Goal: Information Seeking & Learning: Learn about a topic

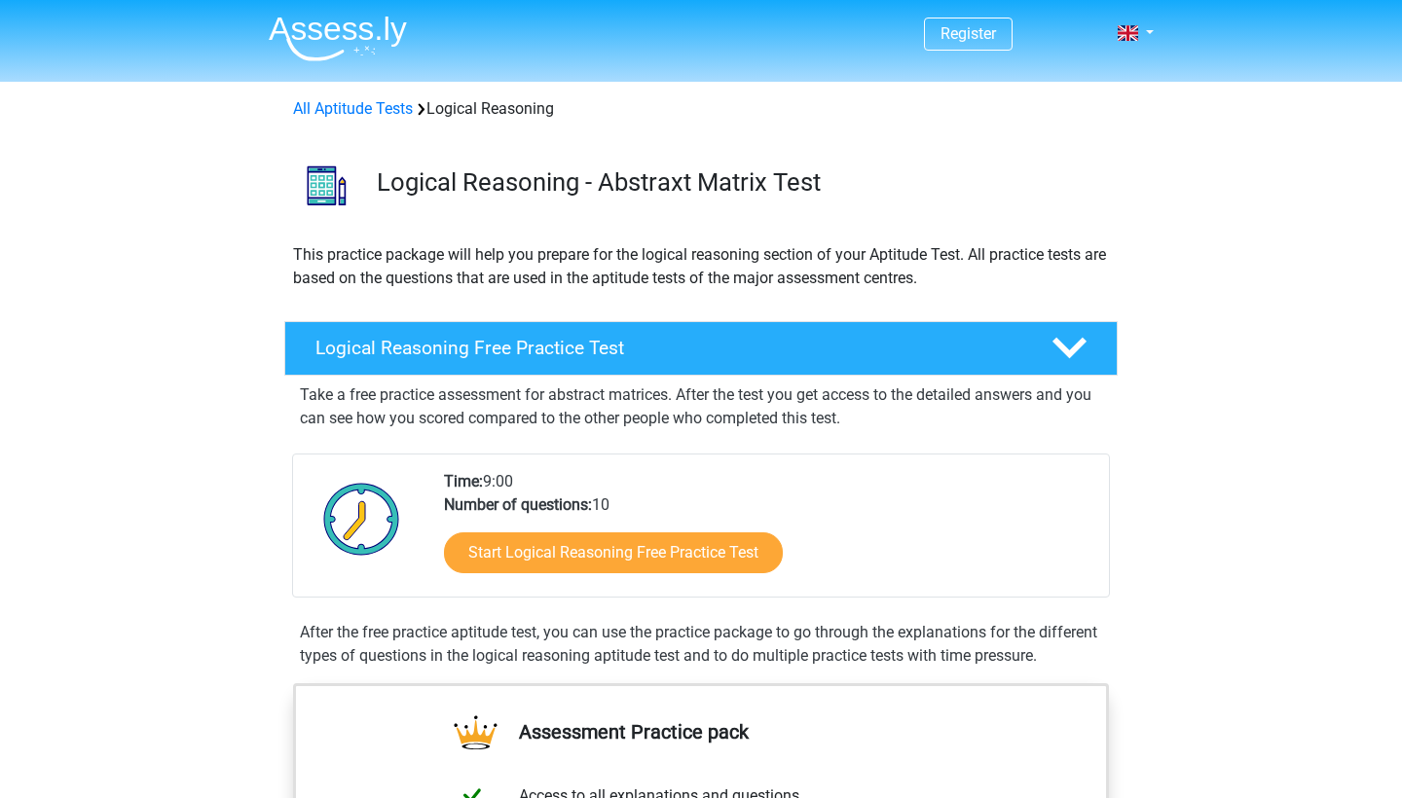
click at [501, 570] on link "Start Logical Reasoning Free Practice Test" at bounding box center [613, 553] width 339 height 41
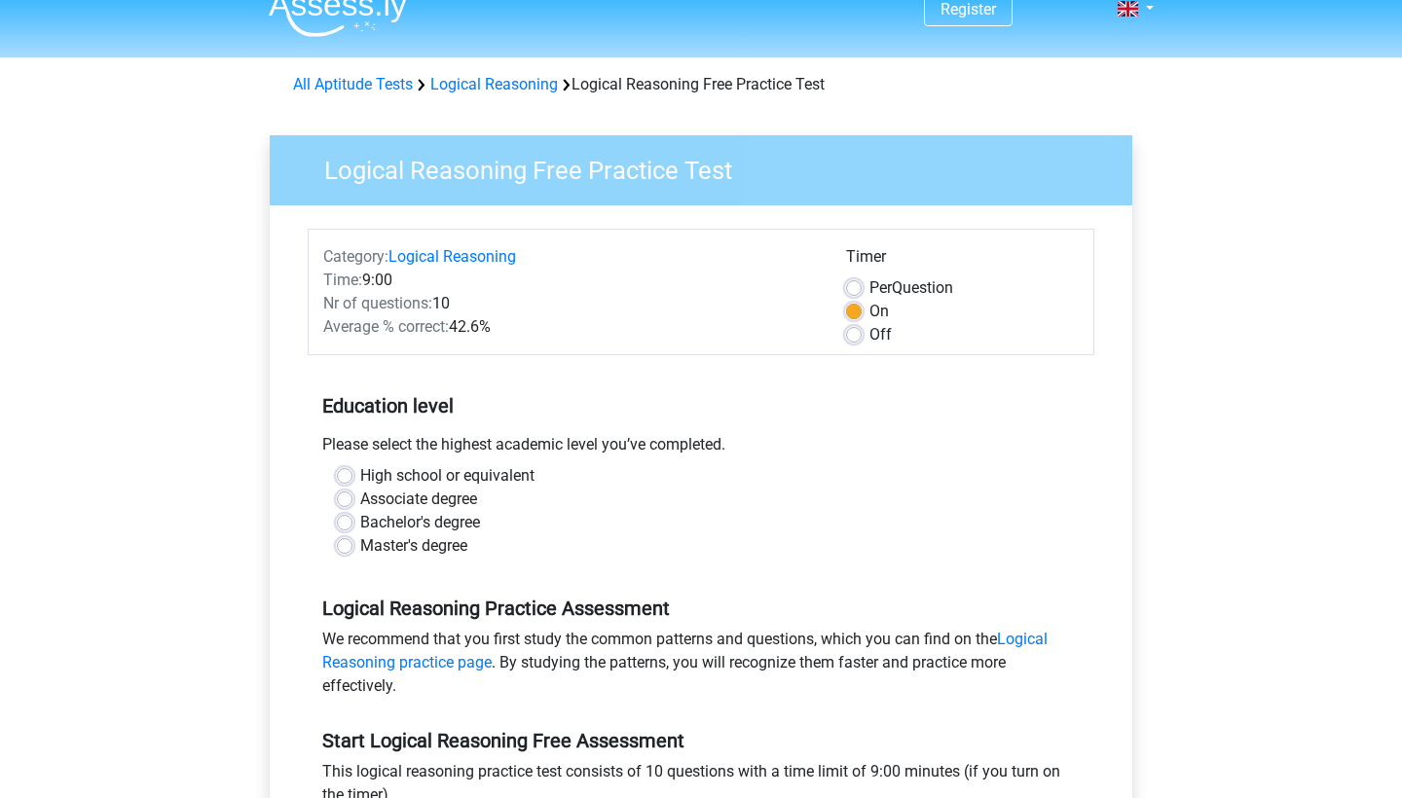
scroll to position [28, 0]
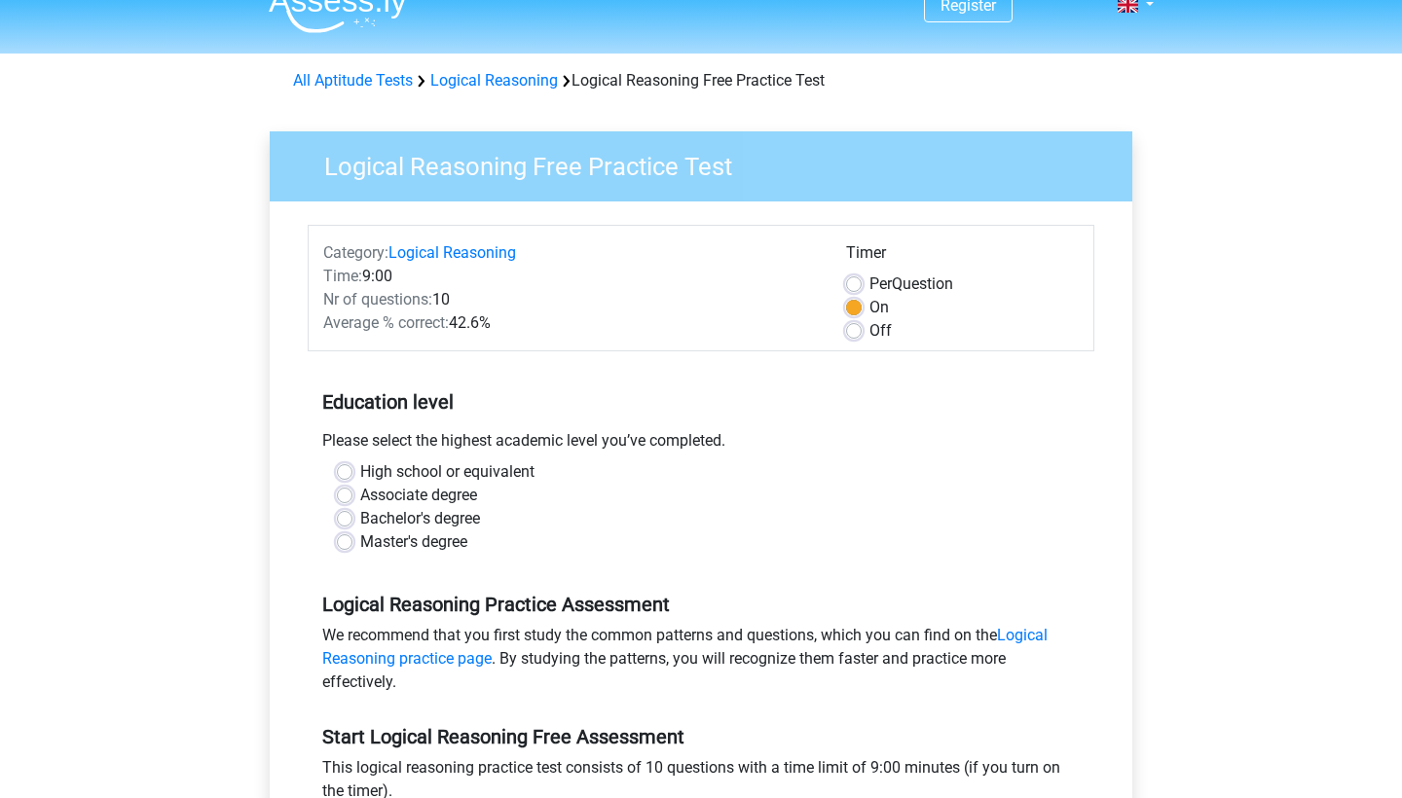
click at [446, 515] on label "Bachelor's degree" at bounding box center [420, 518] width 120 height 23
click at [352, 515] on input "Bachelor's degree" at bounding box center [345, 516] width 16 height 19
radio input "true"
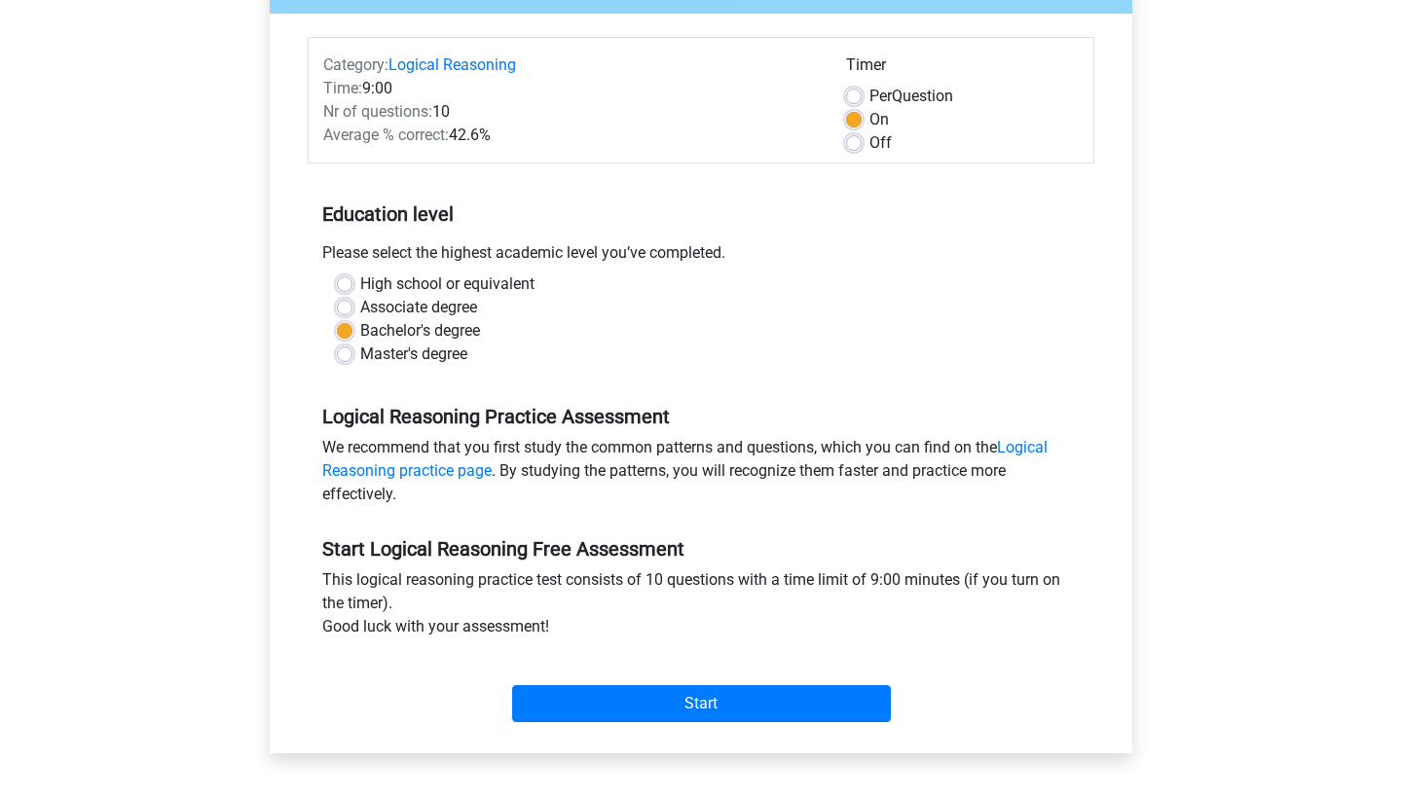
scroll to position [228, 0]
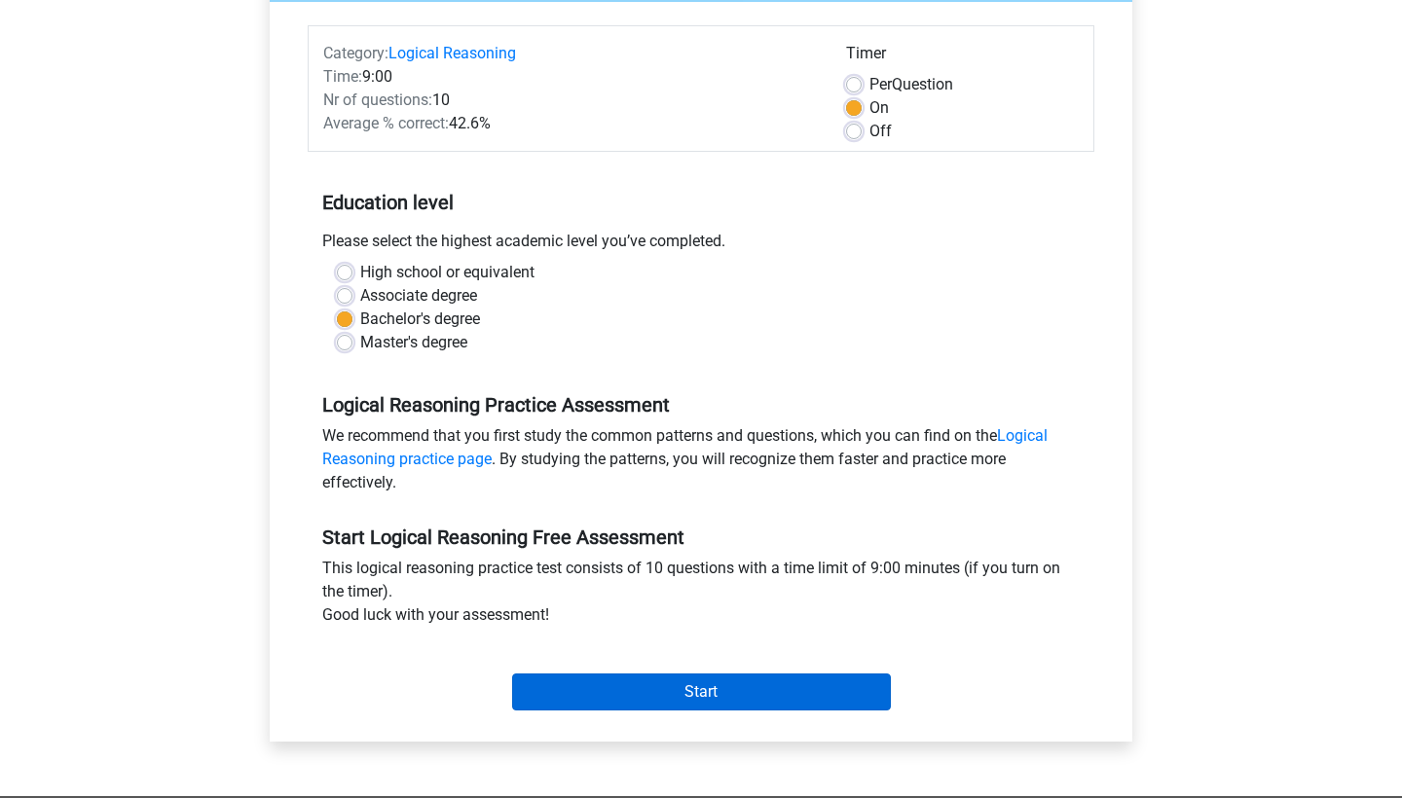
click at [678, 696] on input "Start" at bounding box center [701, 692] width 379 height 37
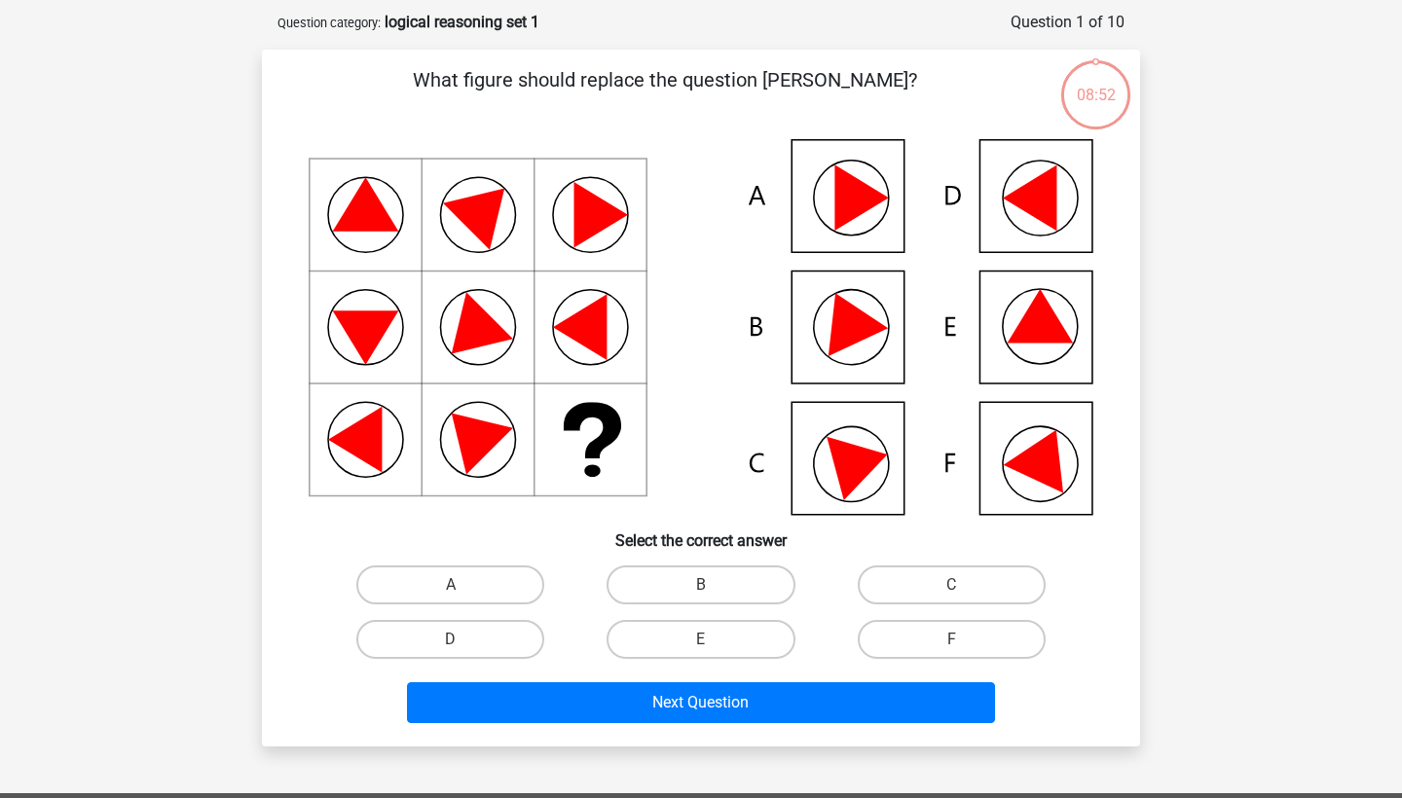
scroll to position [79, 0]
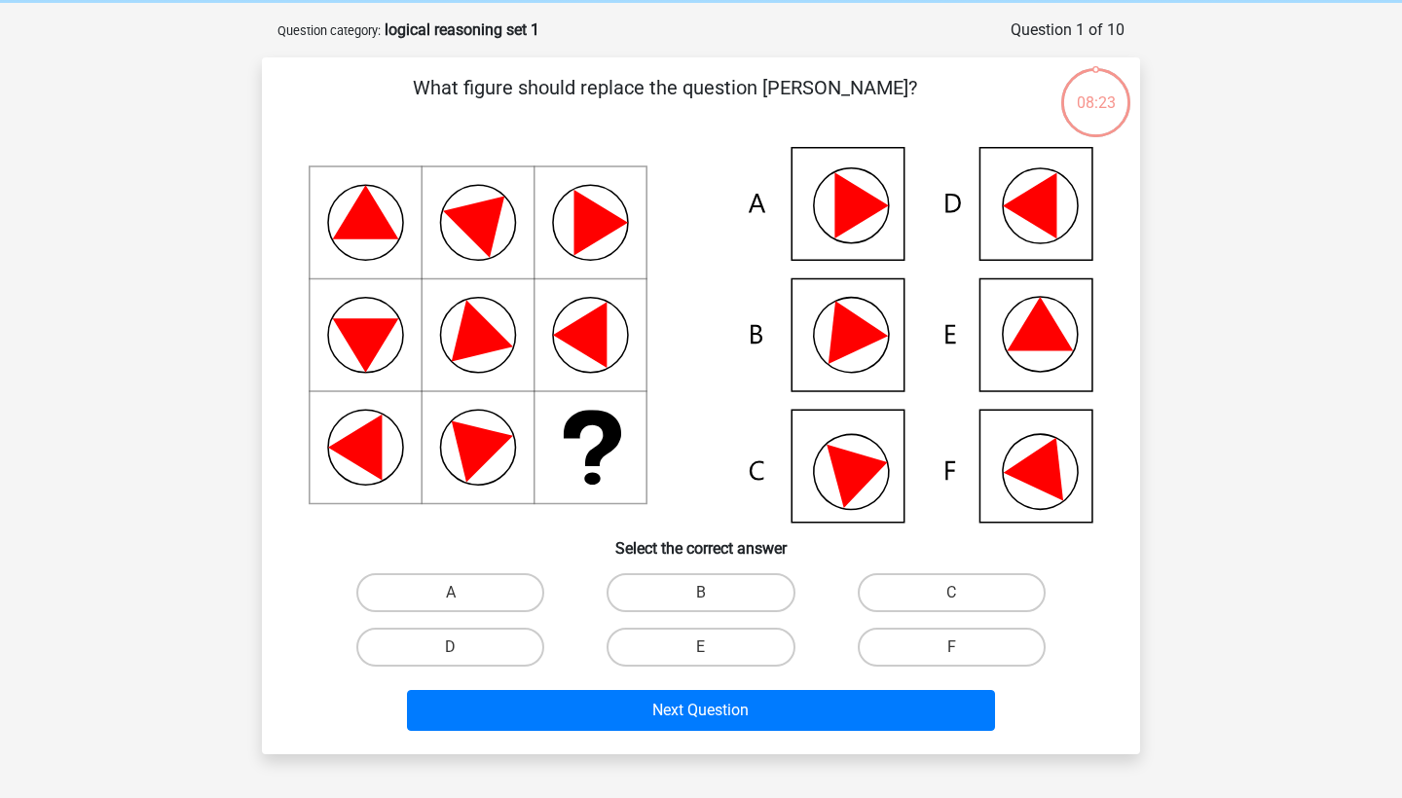
click at [864, 222] on icon at bounding box center [701, 335] width 785 height 376
click at [480, 593] on label "A" at bounding box center [450, 592] width 188 height 39
click at [463, 593] on input "A" at bounding box center [457, 599] width 13 height 13
radio input "true"
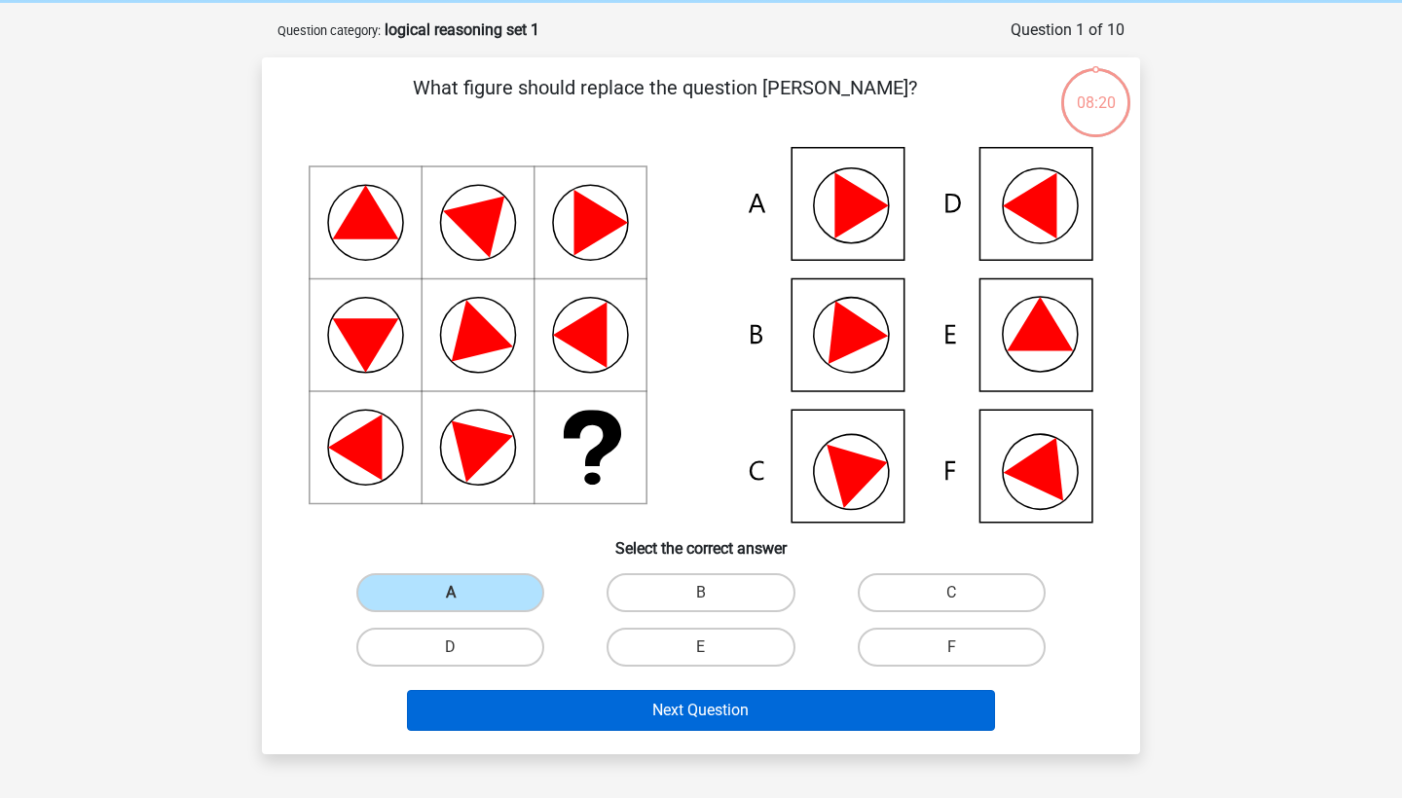
click at [646, 711] on button "Next Question" at bounding box center [701, 710] width 589 height 41
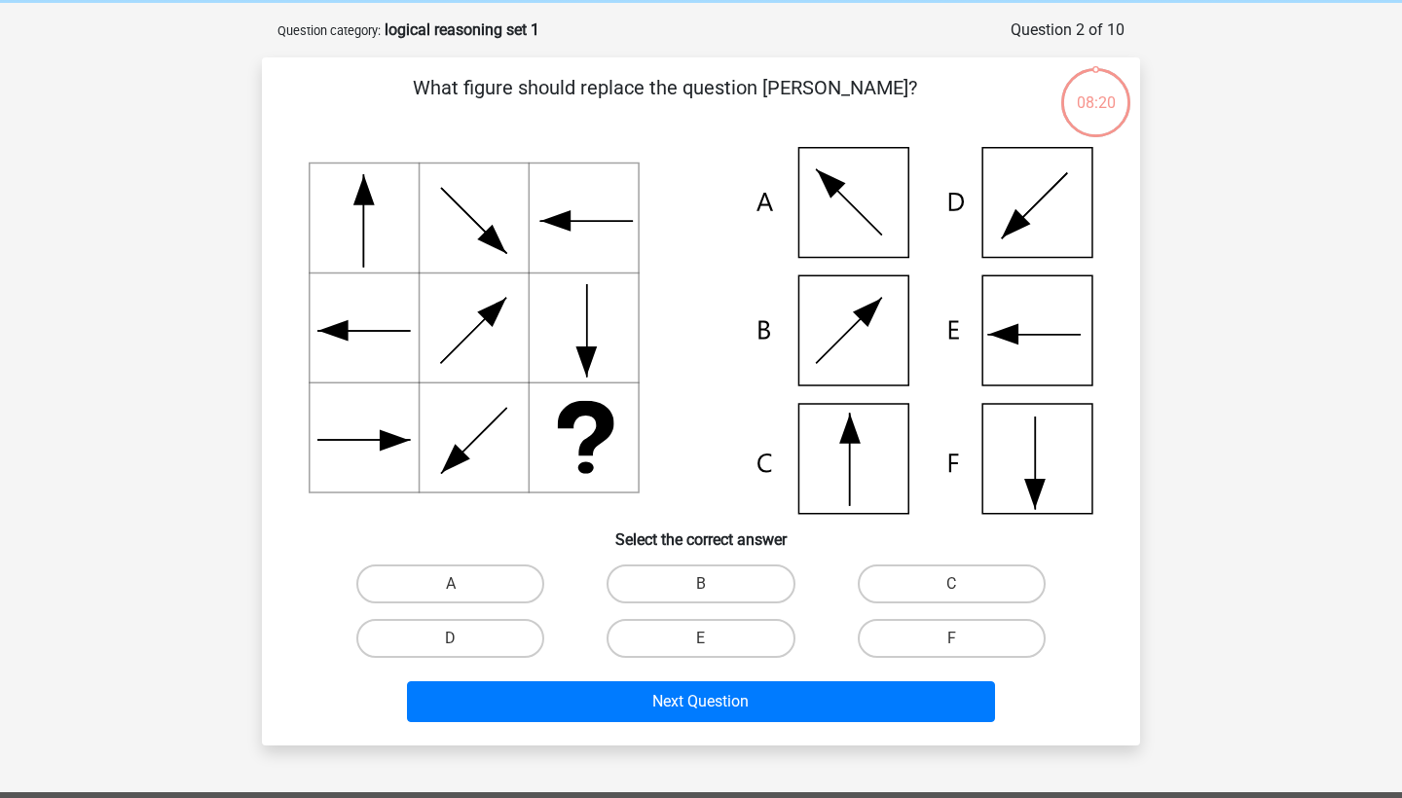
scroll to position [97, 0]
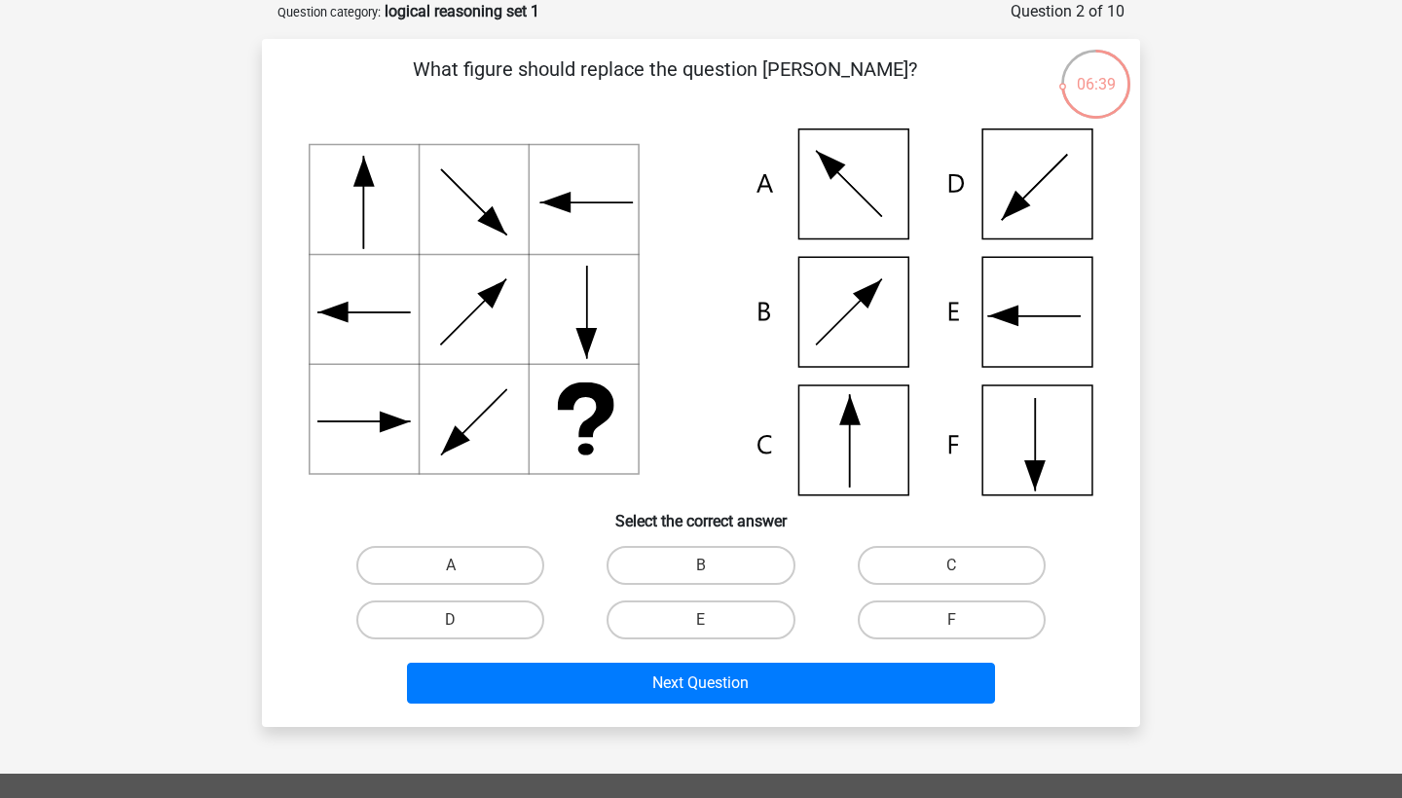
click at [857, 436] on icon at bounding box center [701, 312] width 785 height 367
click at [931, 566] on label "C" at bounding box center [952, 565] width 188 height 39
click at [951, 566] on input "C" at bounding box center [957, 572] width 13 height 13
radio input "true"
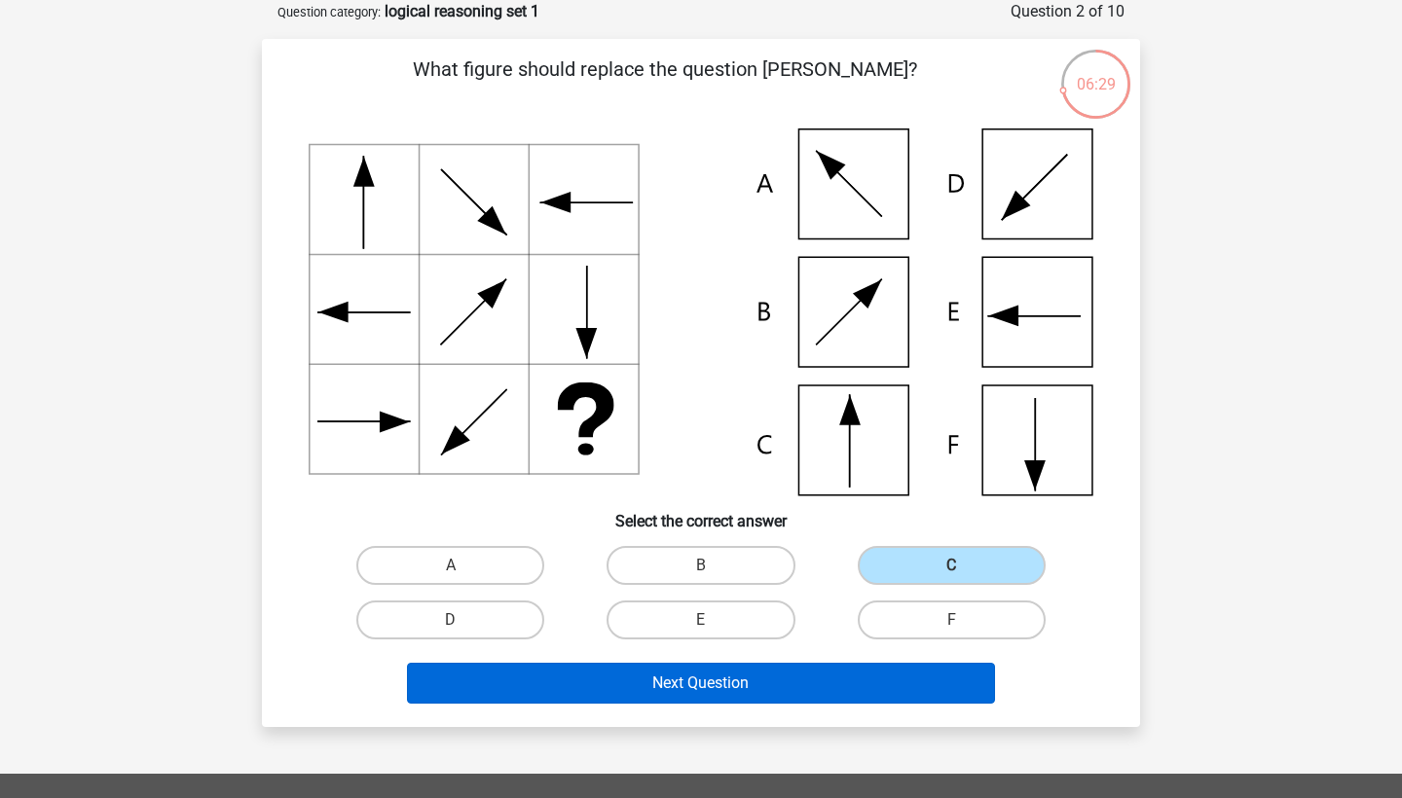
click at [901, 686] on button "Next Question" at bounding box center [701, 683] width 589 height 41
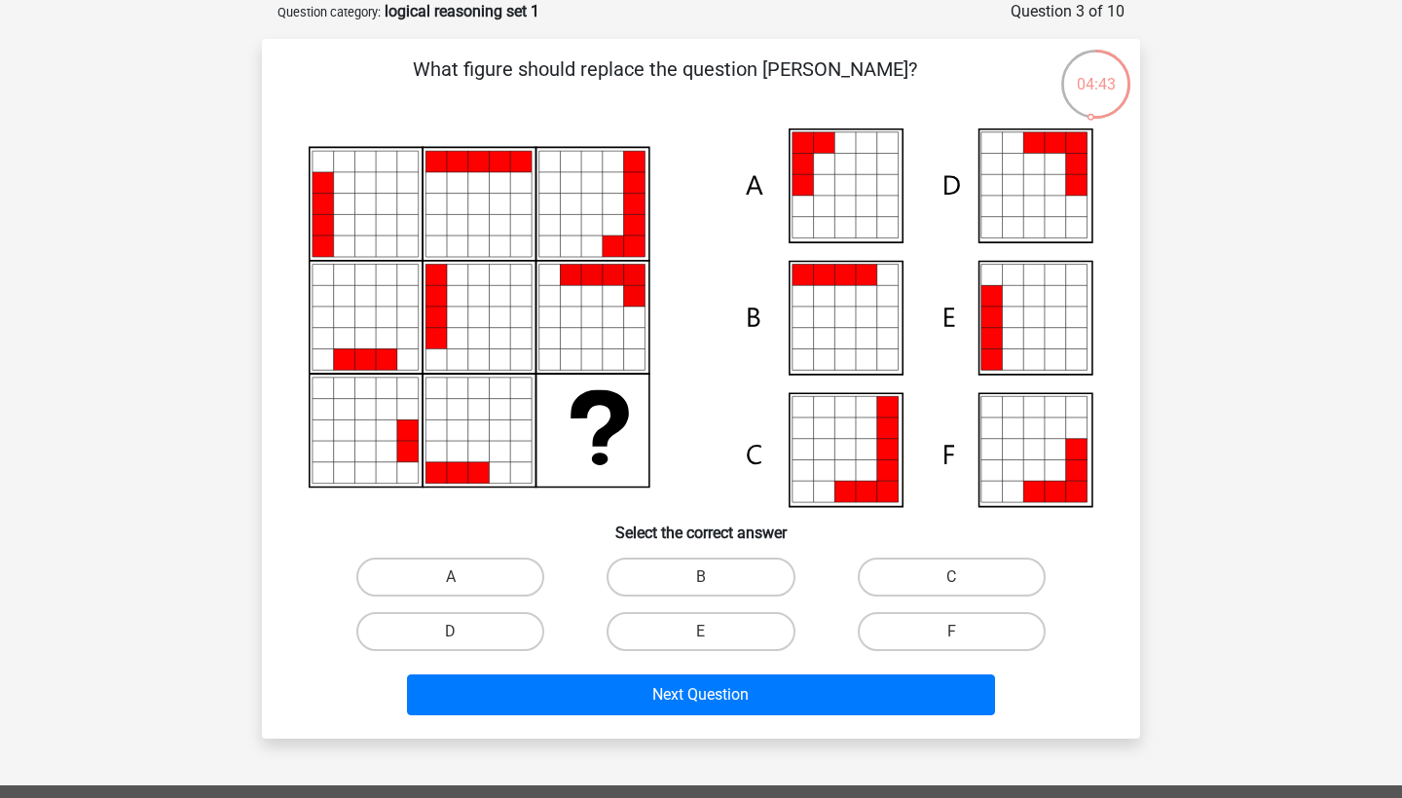
click at [831, 204] on icon at bounding box center [824, 206] width 21 height 21
click at [474, 580] on label "A" at bounding box center [450, 577] width 188 height 39
click at [463, 580] on input "A" at bounding box center [457, 583] width 13 height 13
radio input "true"
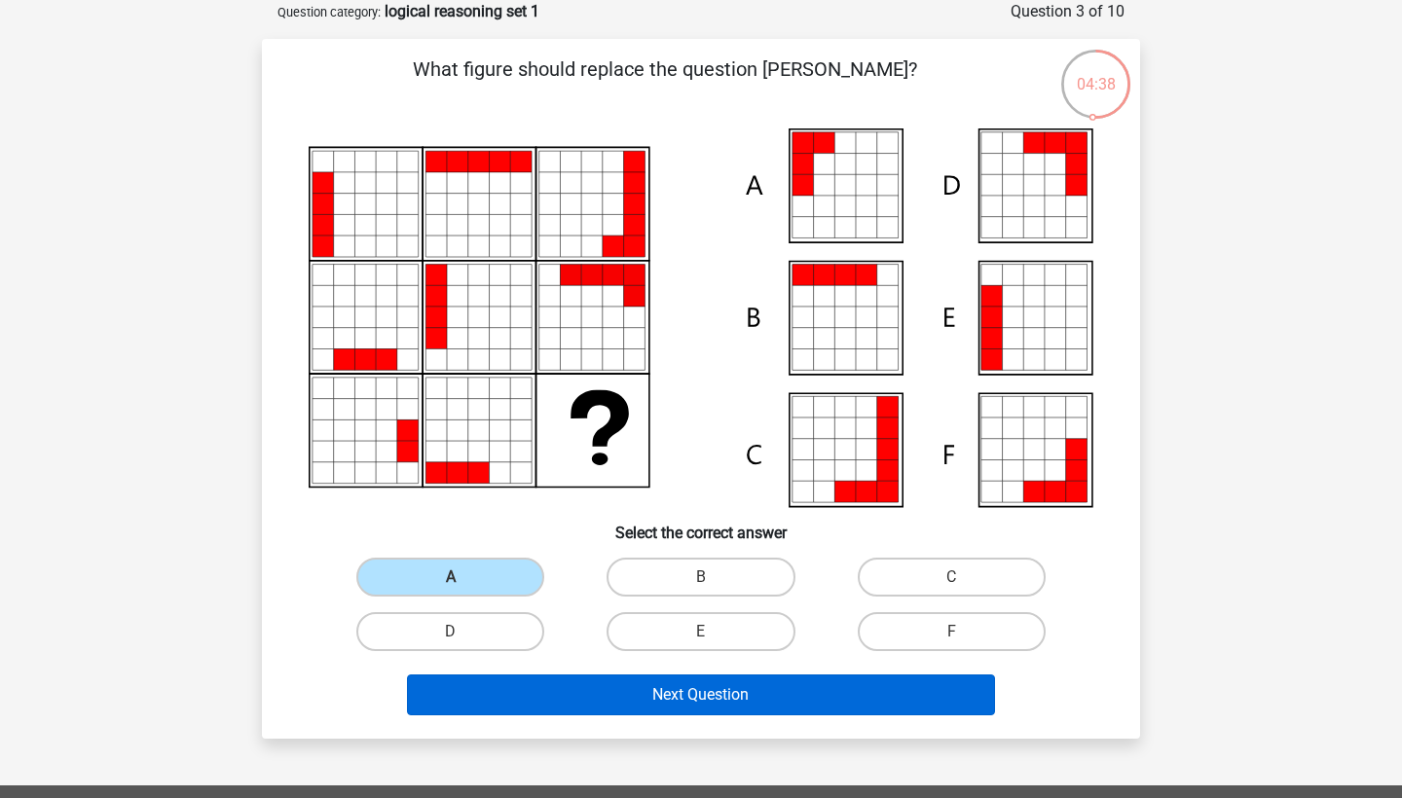
click at [672, 711] on button "Next Question" at bounding box center [701, 695] width 589 height 41
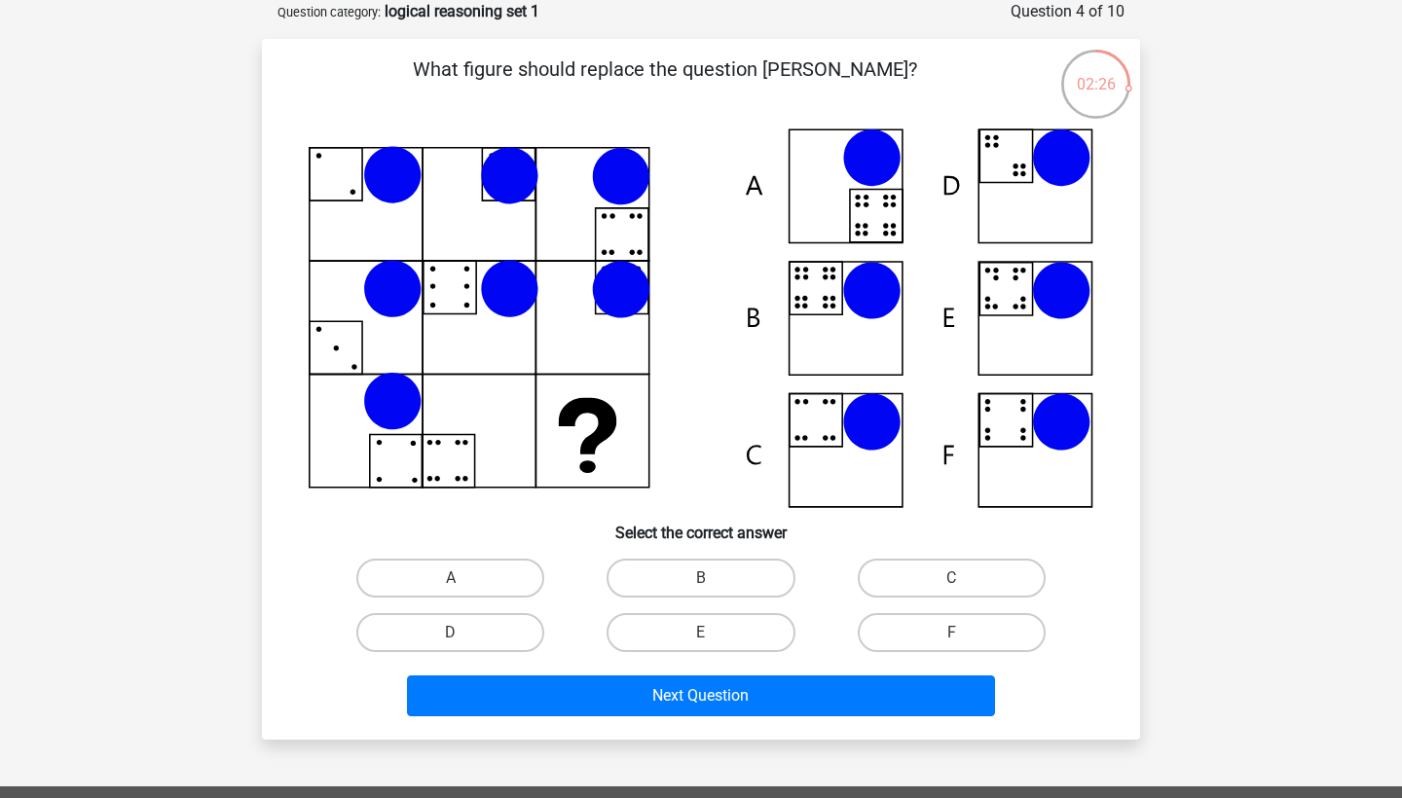
click at [869, 330] on icon at bounding box center [701, 319] width 785 height 380
click at [1032, 326] on icon at bounding box center [701, 319] width 785 height 380
click at [633, 627] on label "E" at bounding box center [701, 632] width 188 height 39
click at [701, 633] on input "E" at bounding box center [707, 639] width 13 height 13
radio input "true"
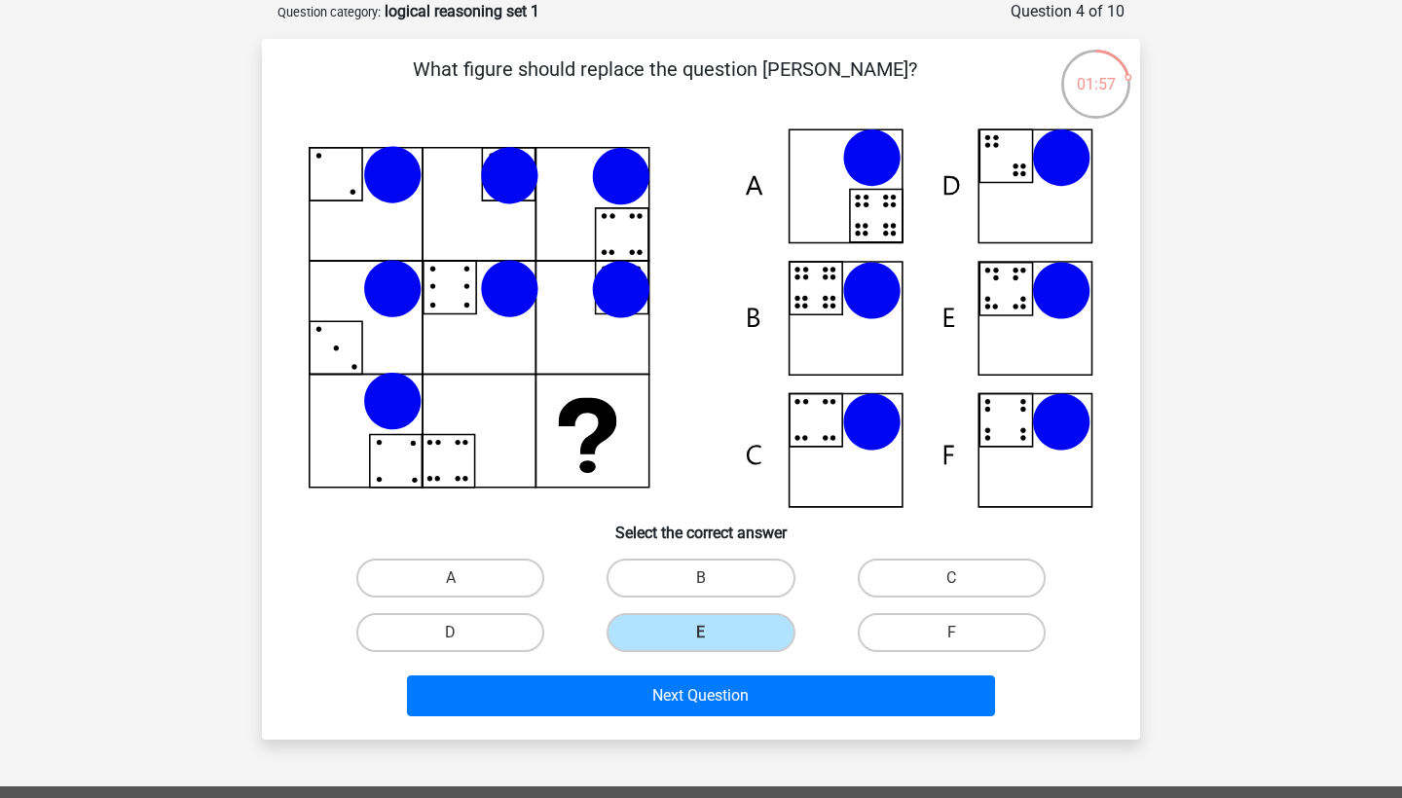
drag, startPoint x: 632, startPoint y: 694, endPoint x: 594, endPoint y: 408, distance: 288.8
click at [594, 411] on div "What figure should replace the question [PERSON_NAME]?" at bounding box center [701, 389] width 863 height 669
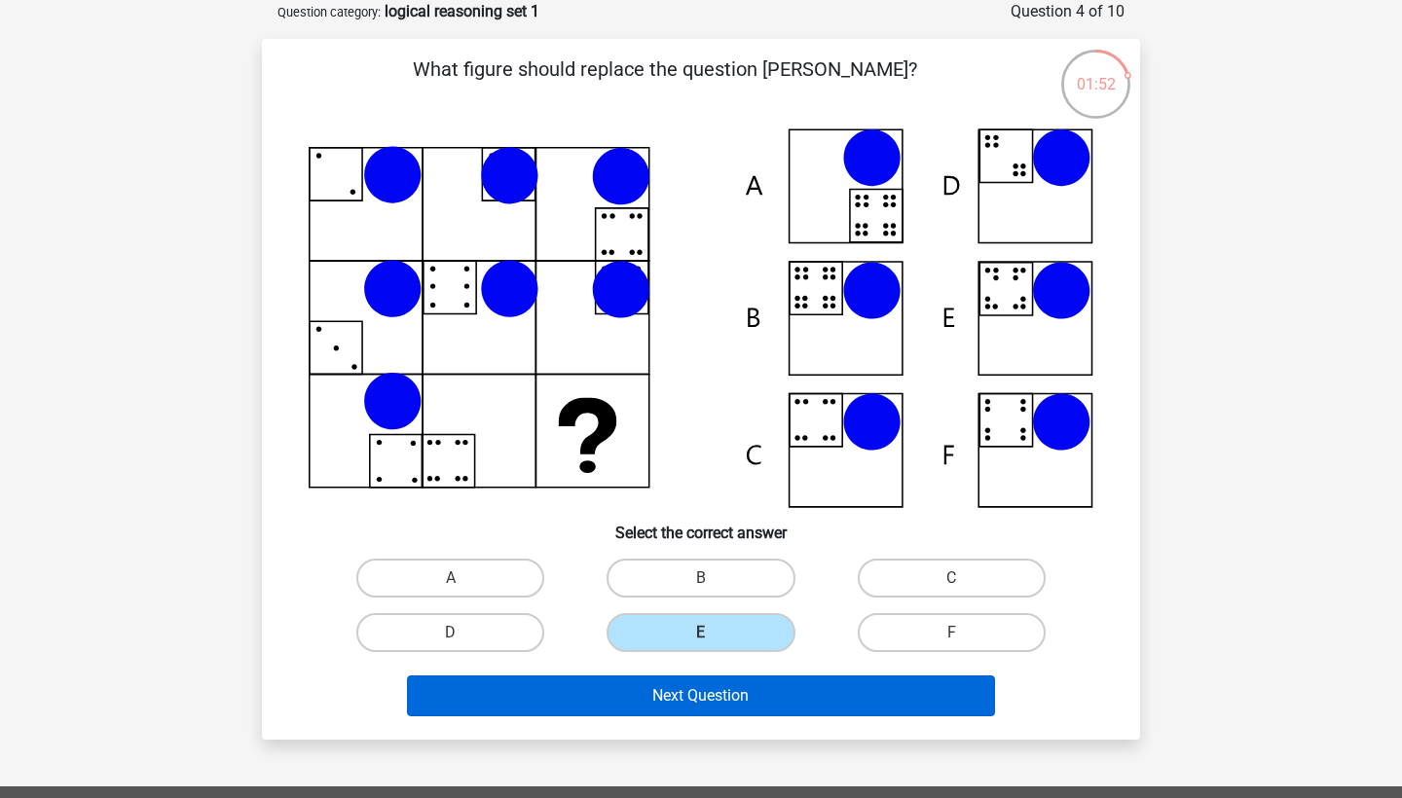
click at [694, 710] on button "Next Question" at bounding box center [701, 696] width 589 height 41
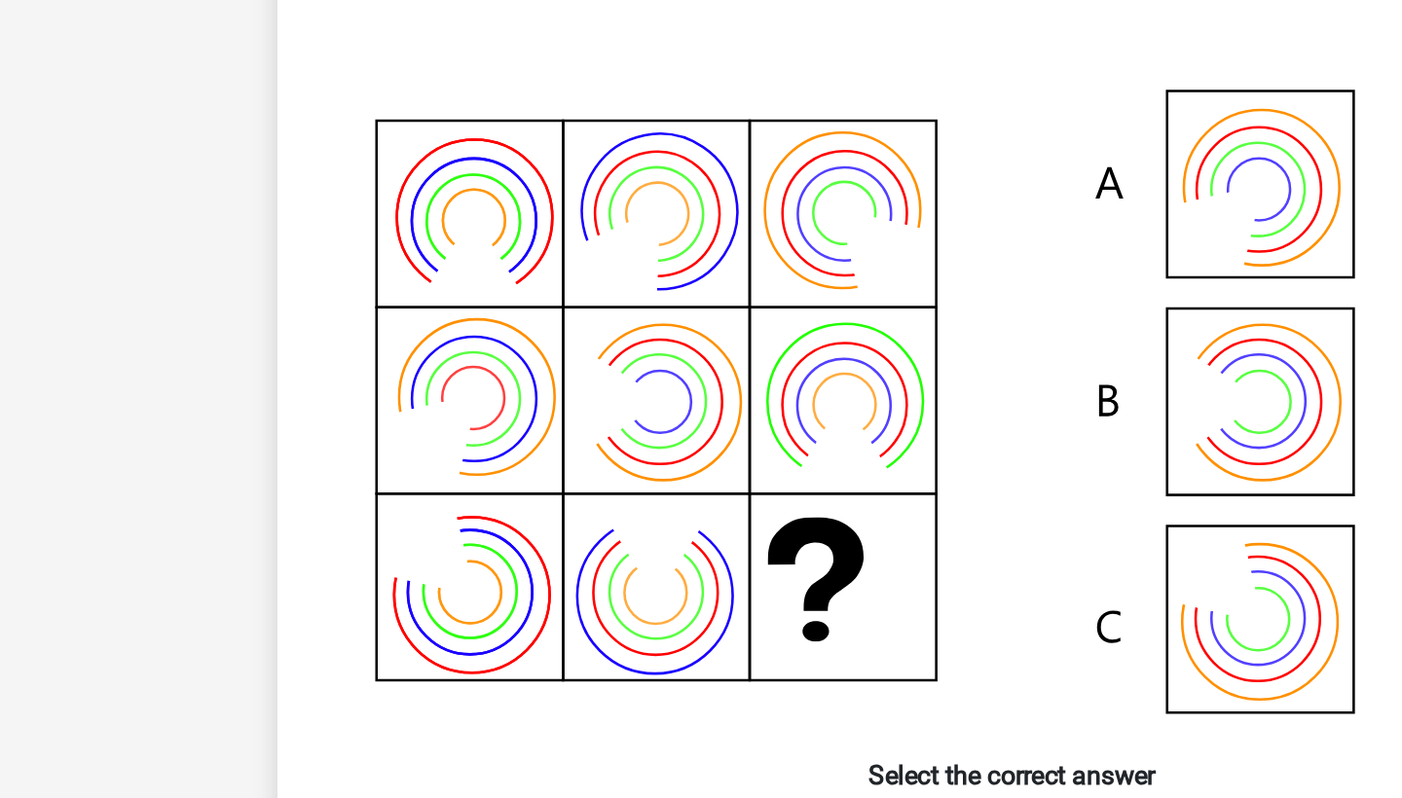
scroll to position [9, 0]
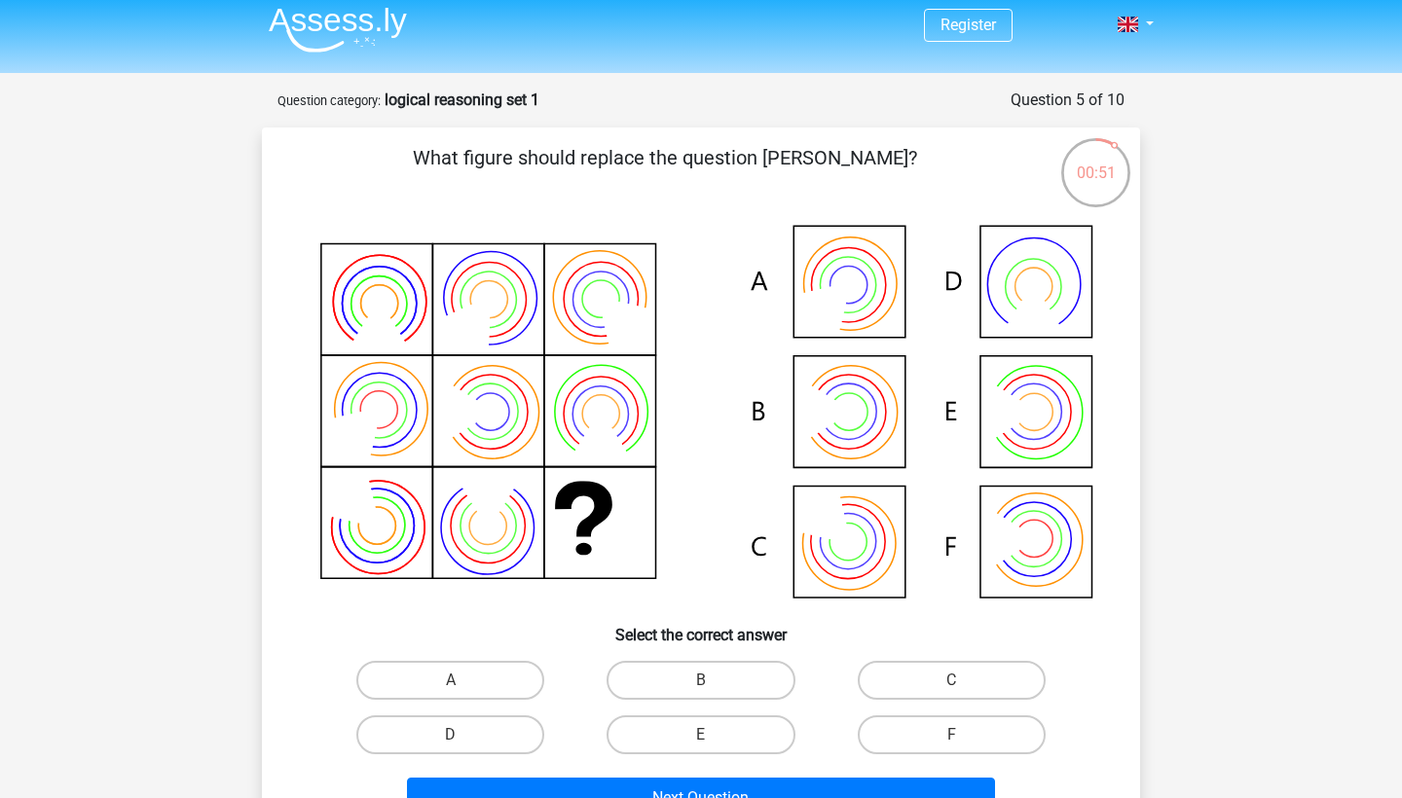
click at [865, 410] on icon at bounding box center [701, 413] width 785 height 393
click at [708, 688] on input "B" at bounding box center [707, 687] width 13 height 13
radio input "true"
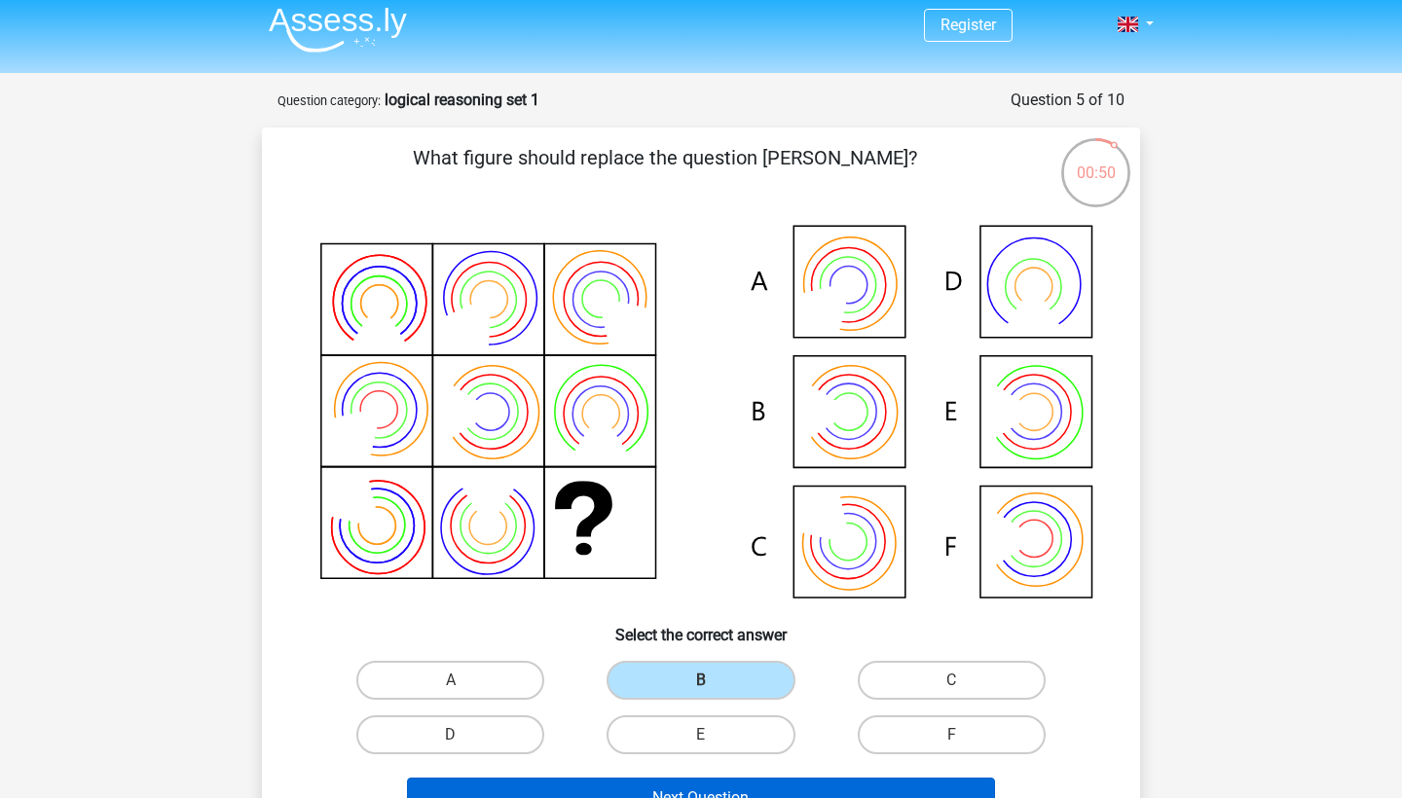
click at [728, 797] on button "Next Question" at bounding box center [701, 798] width 589 height 41
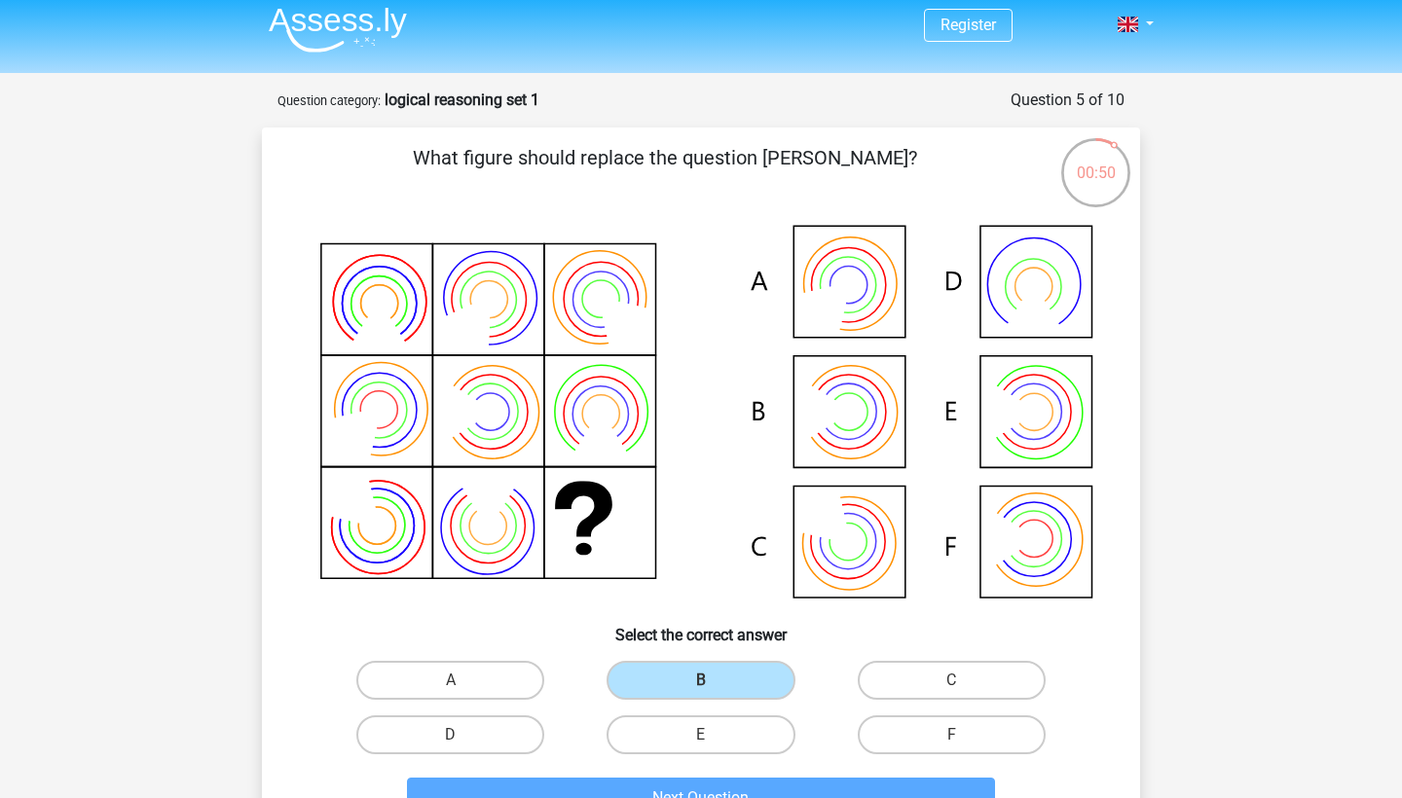
scroll to position [97, 0]
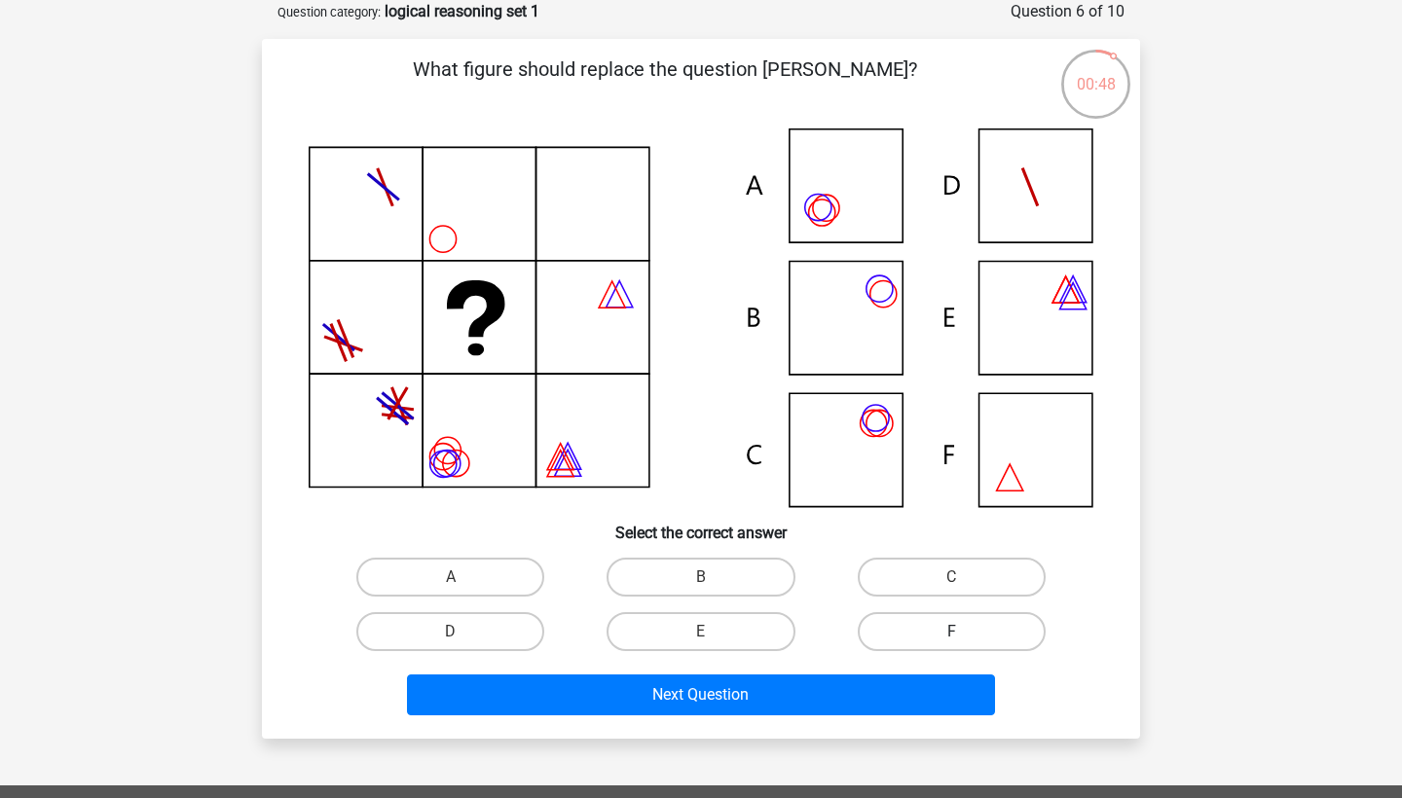
click at [874, 623] on label "F" at bounding box center [952, 631] width 188 height 39
click at [951, 632] on input "F" at bounding box center [957, 638] width 13 height 13
radio input "true"
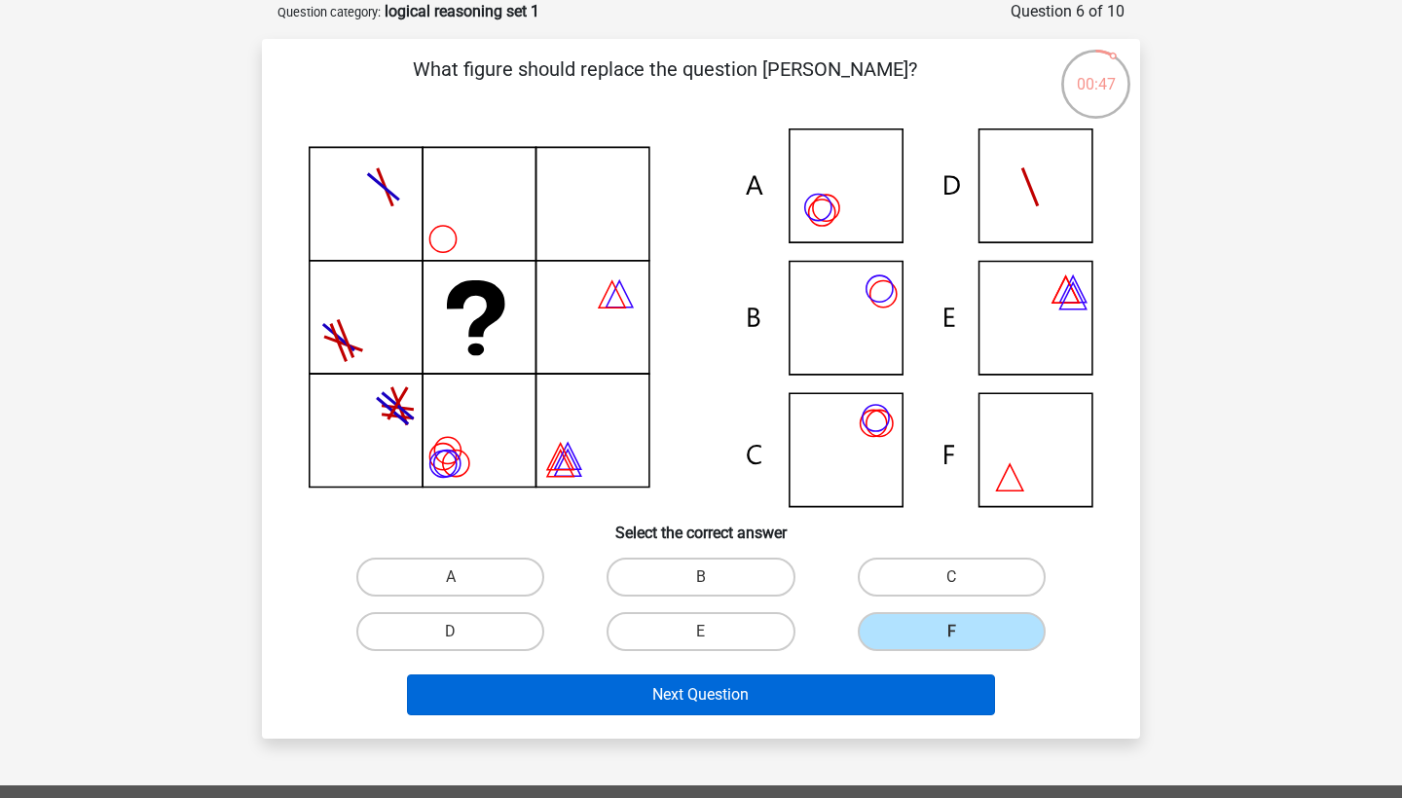
click at [864, 694] on button "Next Question" at bounding box center [701, 695] width 589 height 41
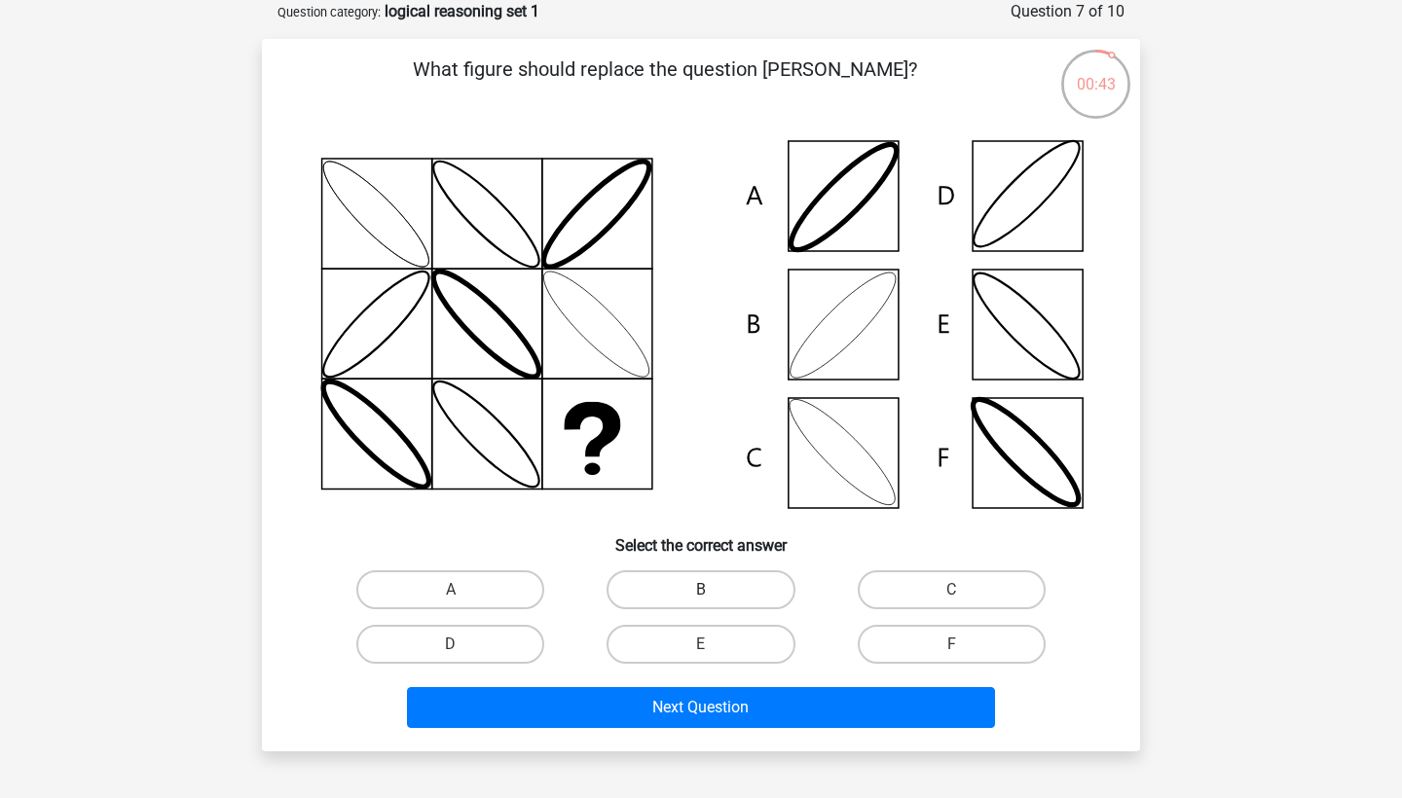
click at [733, 582] on label "B" at bounding box center [701, 590] width 188 height 39
click at [714, 590] on input "B" at bounding box center [707, 596] width 13 height 13
radio input "true"
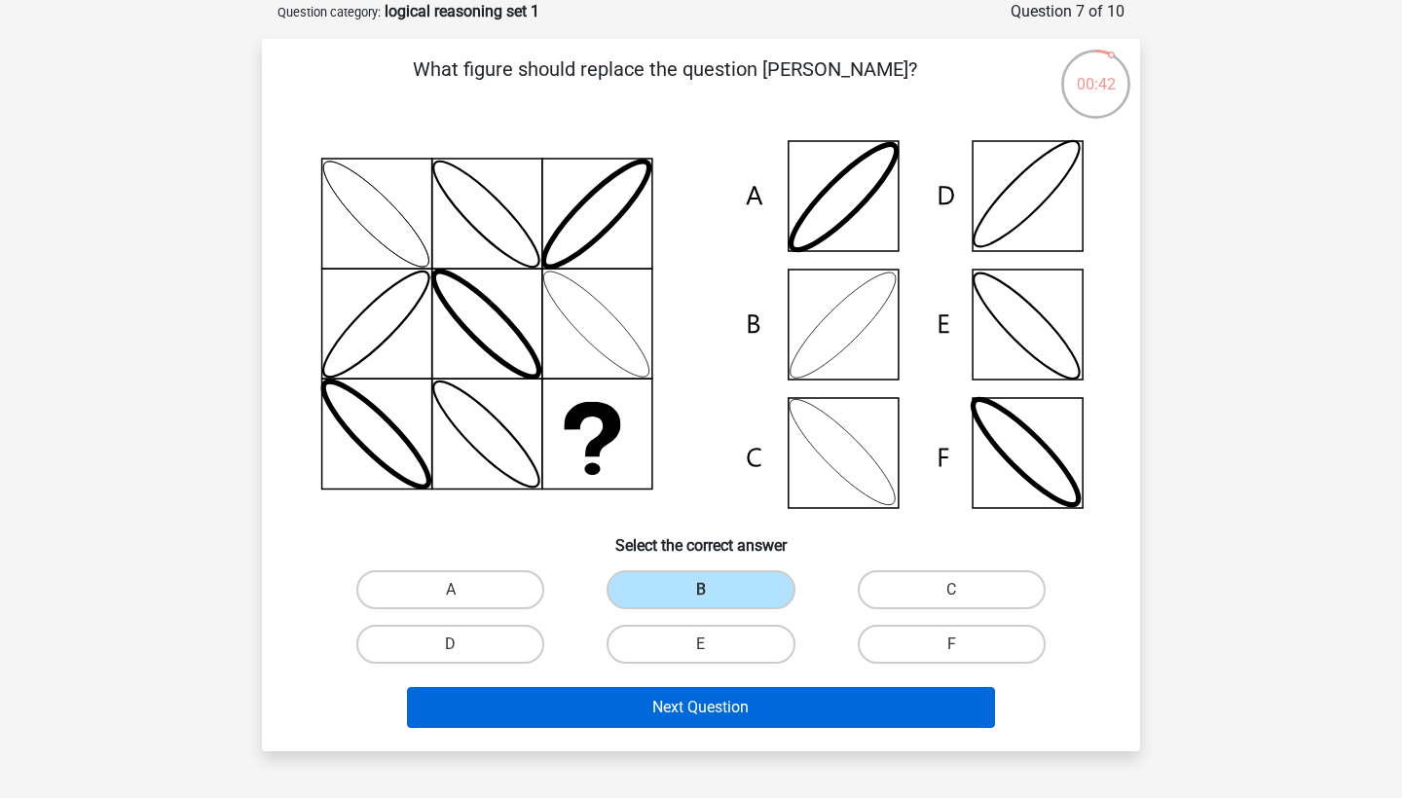
click at [772, 712] on button "Next Question" at bounding box center [701, 707] width 589 height 41
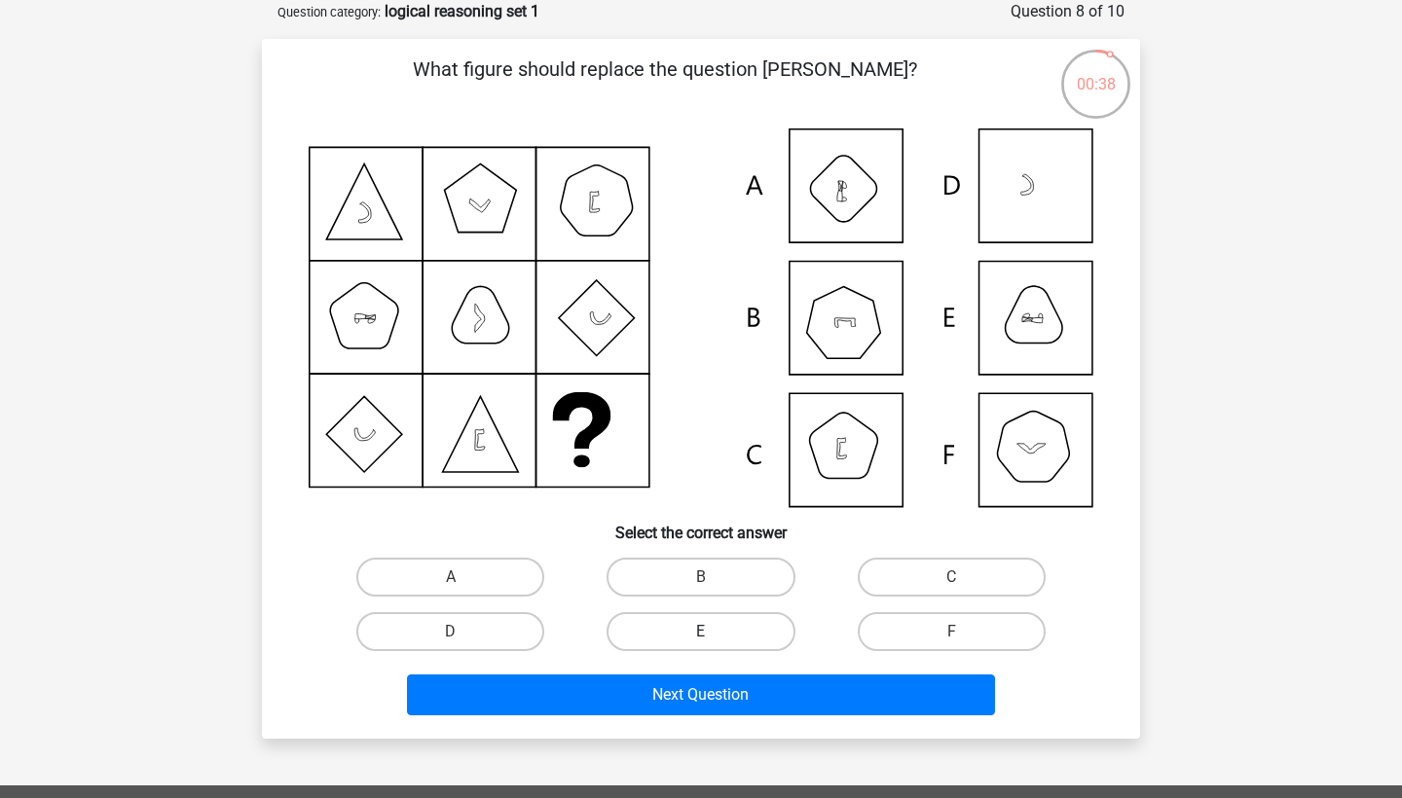
click at [666, 624] on label "E" at bounding box center [701, 631] width 188 height 39
click at [701, 632] on input "E" at bounding box center [707, 638] width 13 height 13
radio input "true"
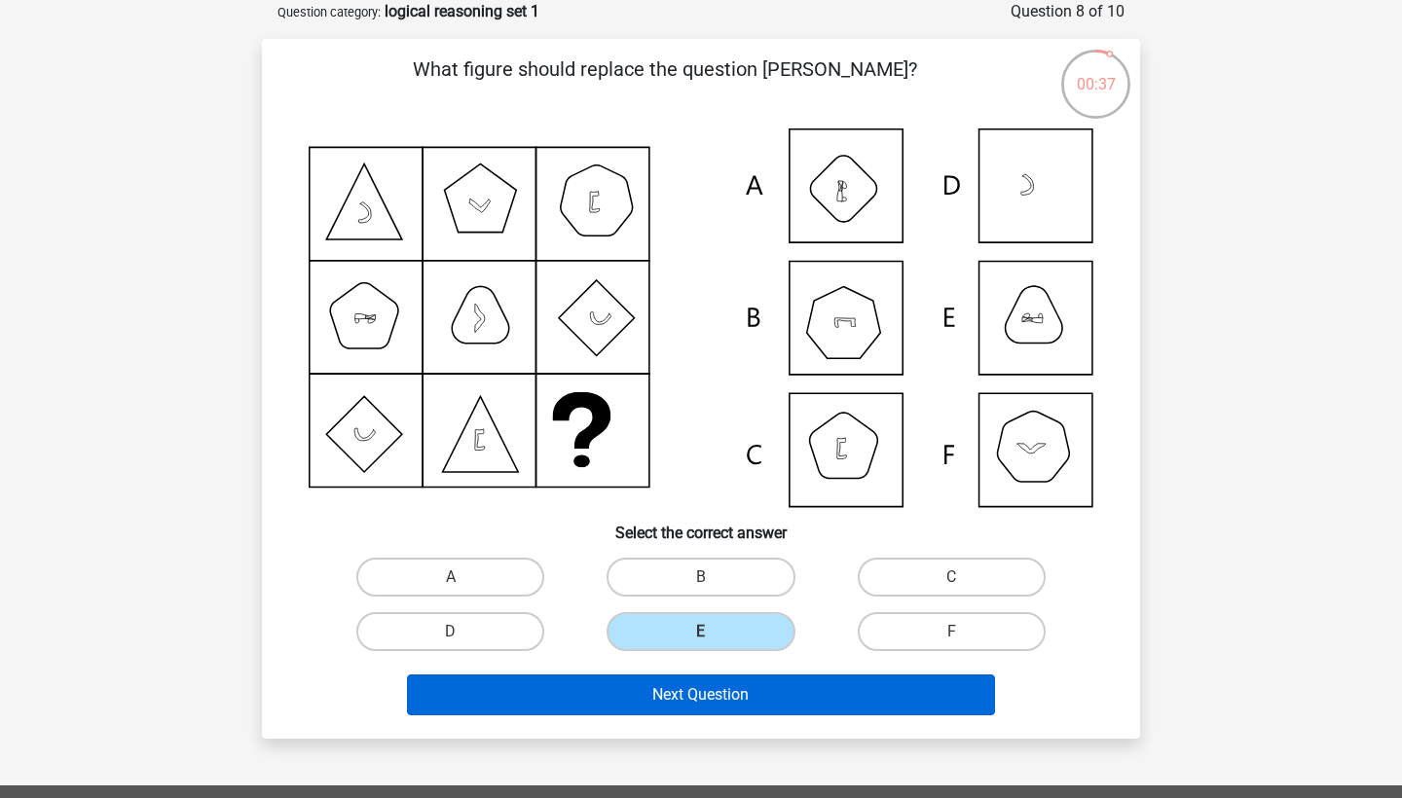
click at [694, 688] on button "Next Question" at bounding box center [701, 695] width 589 height 41
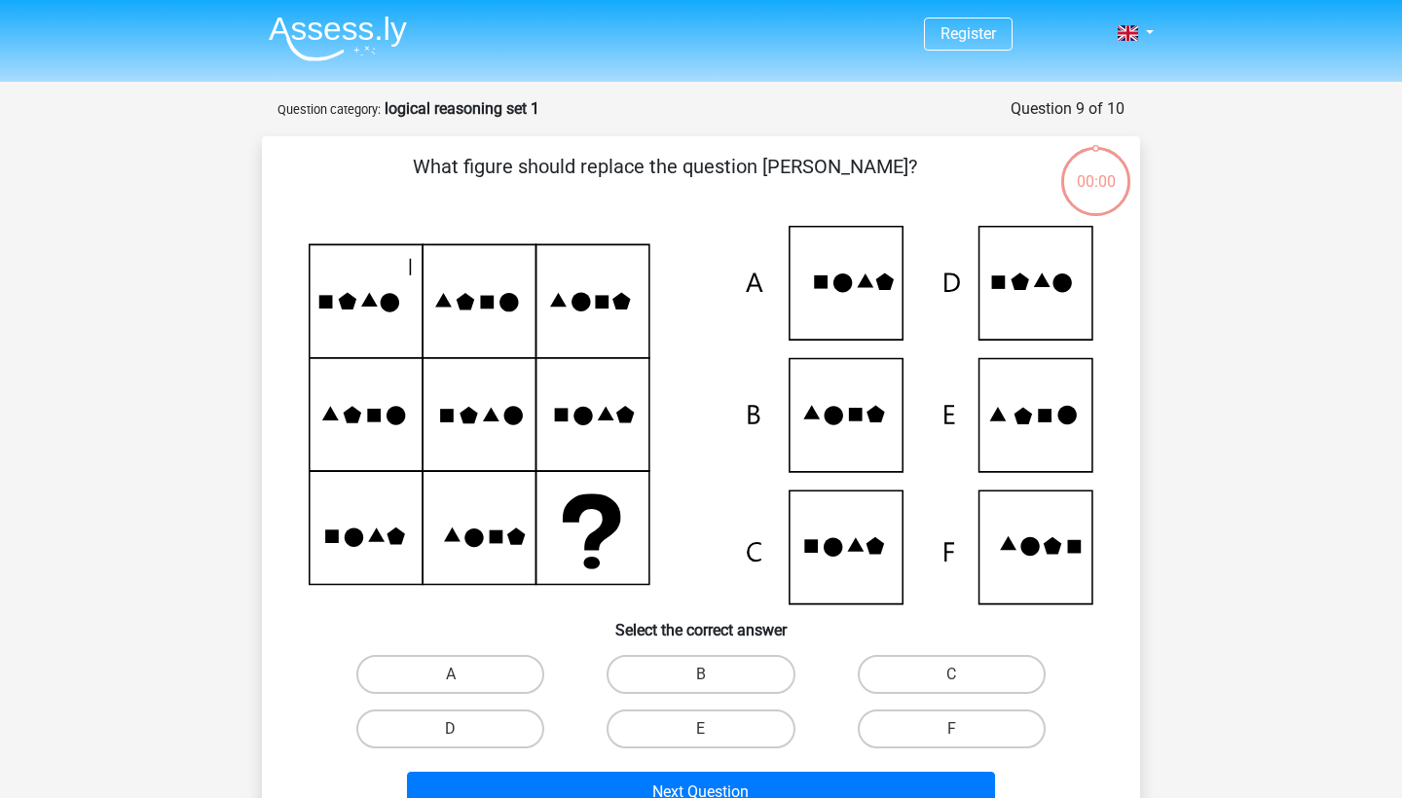
scroll to position [97, 0]
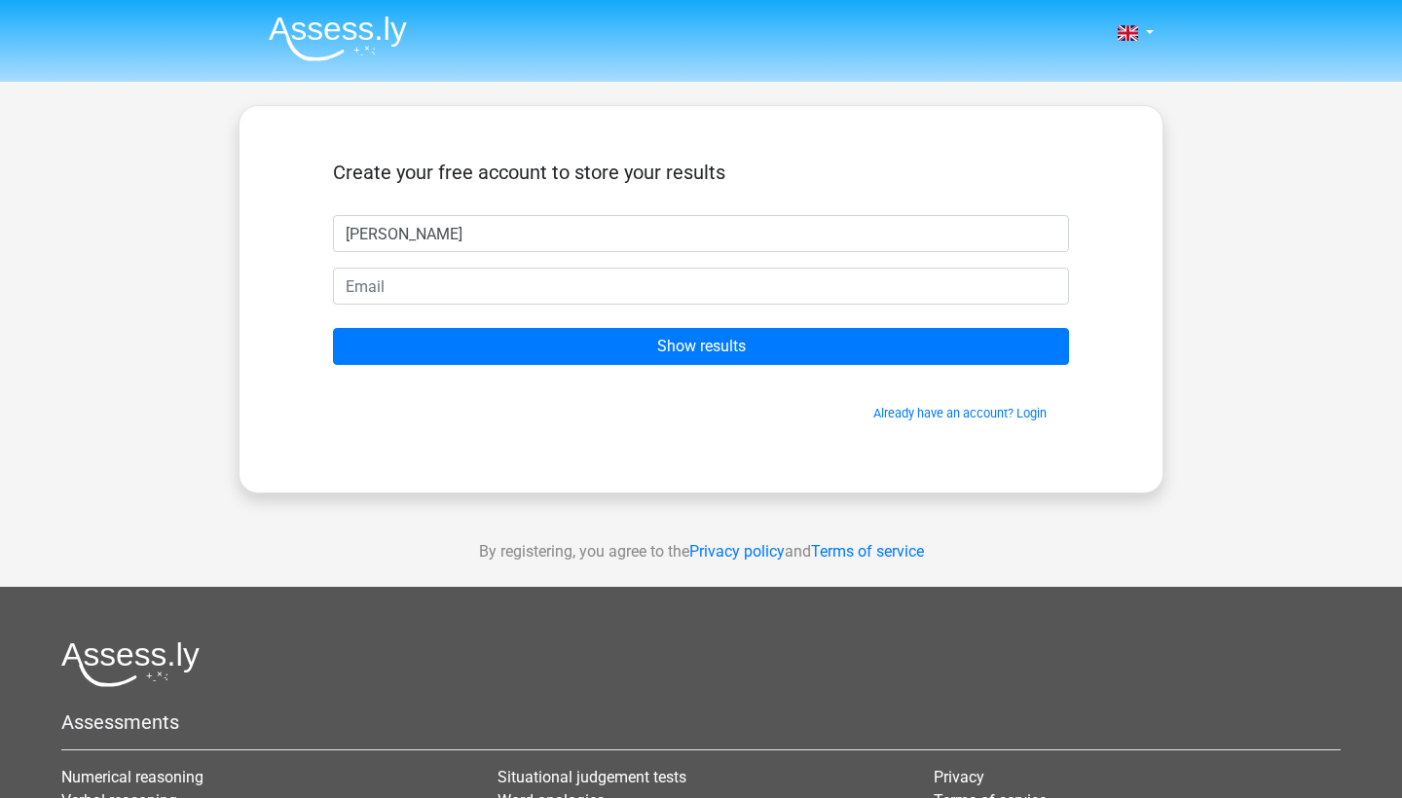
type input "sam"
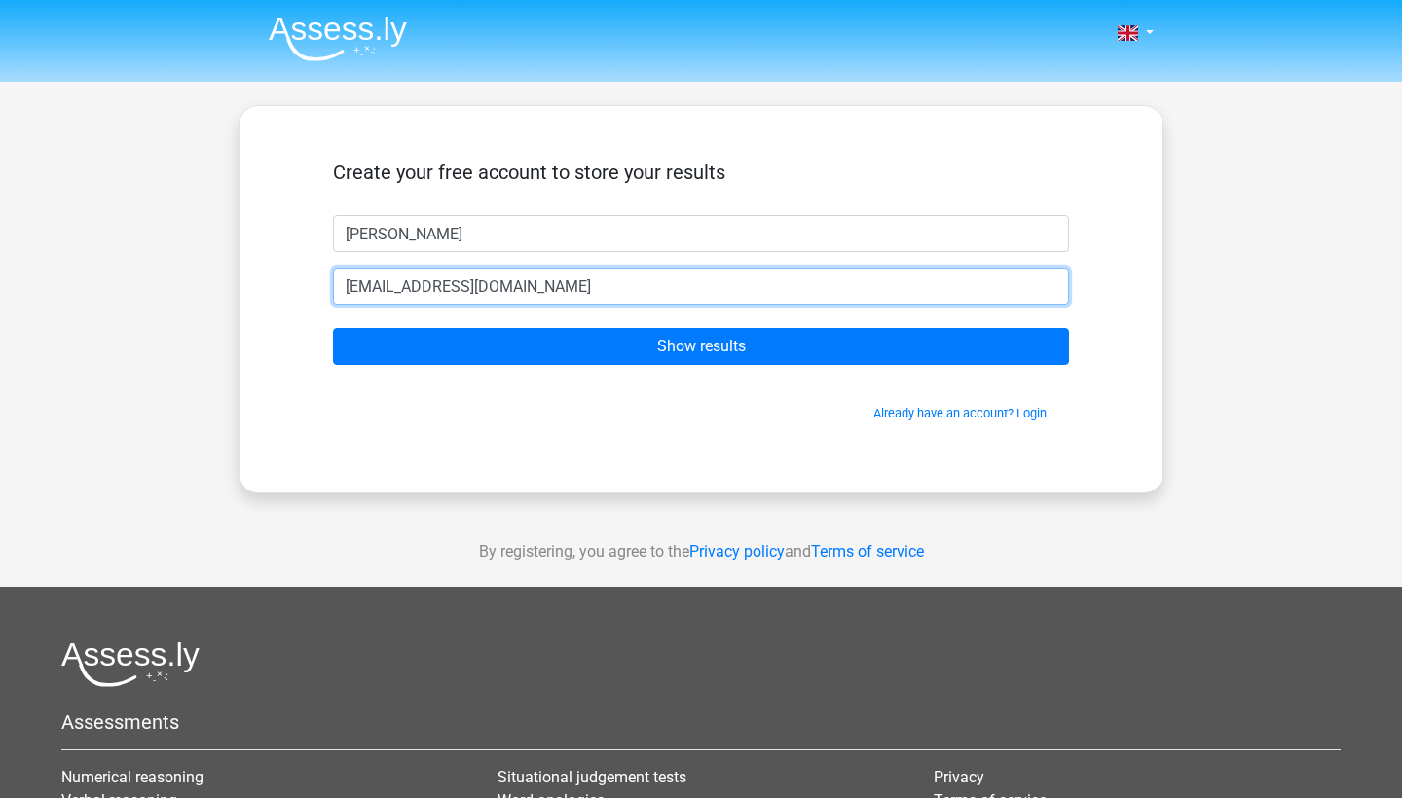
type input "s5617700@bournemouth.ac.uk"
click at [701, 347] on input "Show results" at bounding box center [701, 346] width 736 height 37
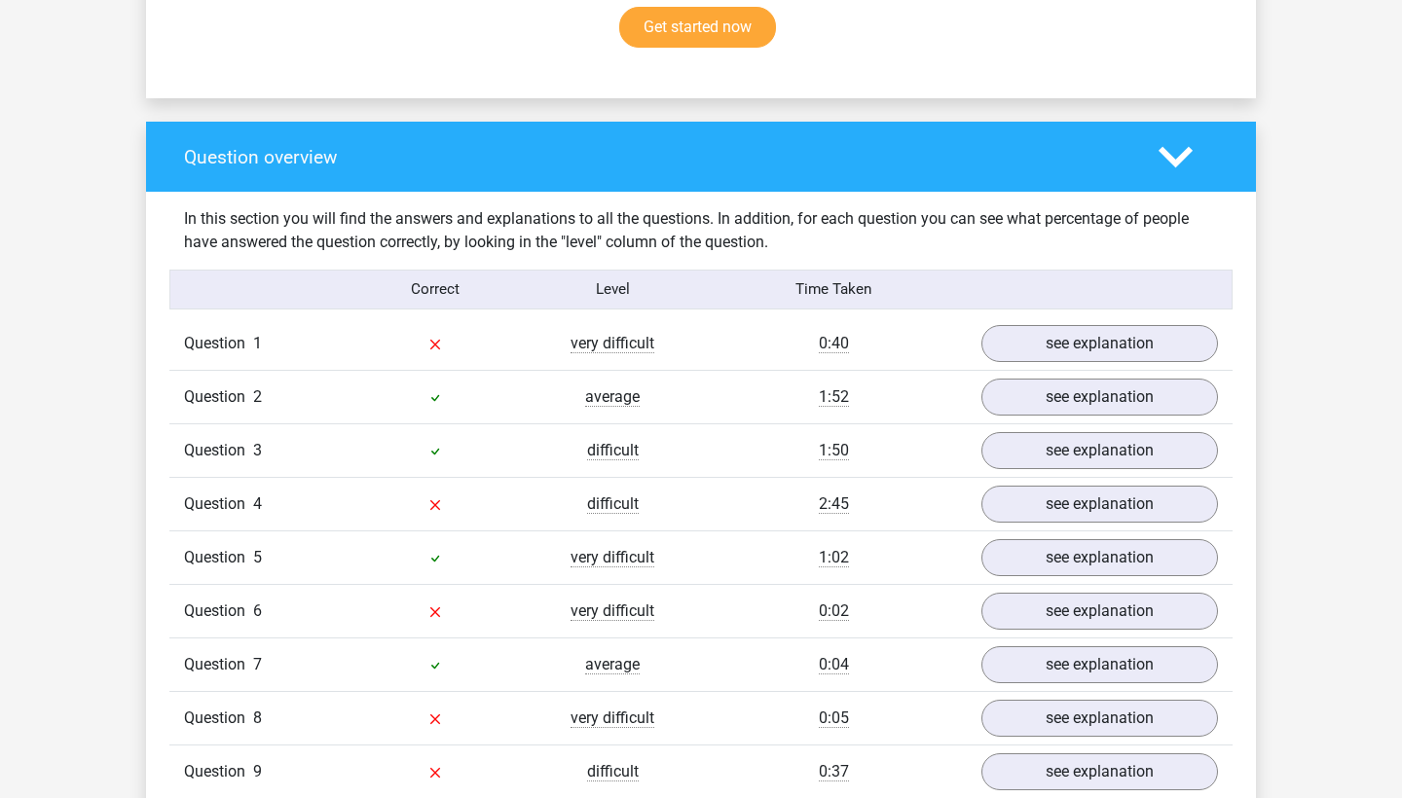
scroll to position [1436, 0]
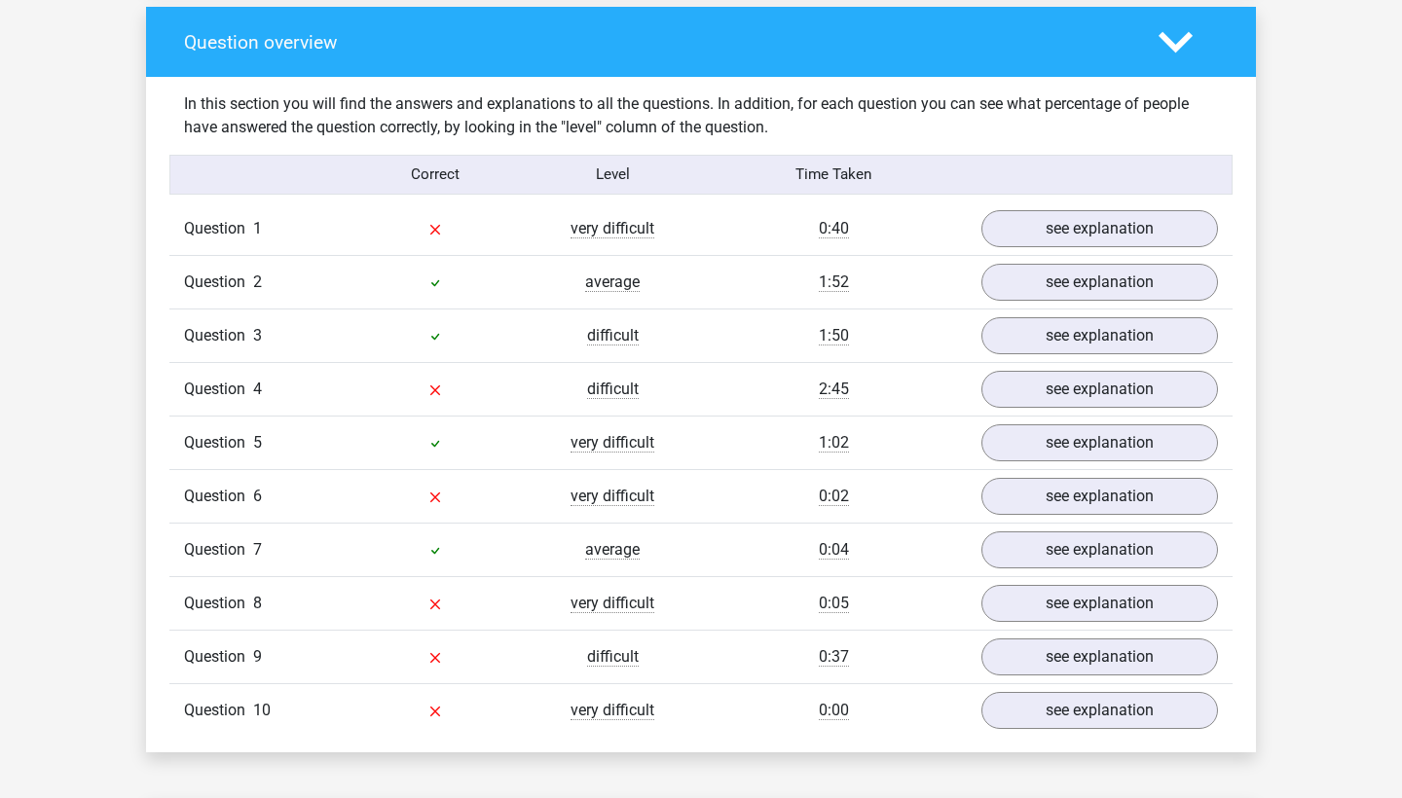
click at [1096, 206] on div "Question 1 very difficult 0:40 see explanation" at bounding box center [700, 229] width 1063 height 53
click at [1099, 228] on link "see explanation" at bounding box center [1100, 228] width 272 height 43
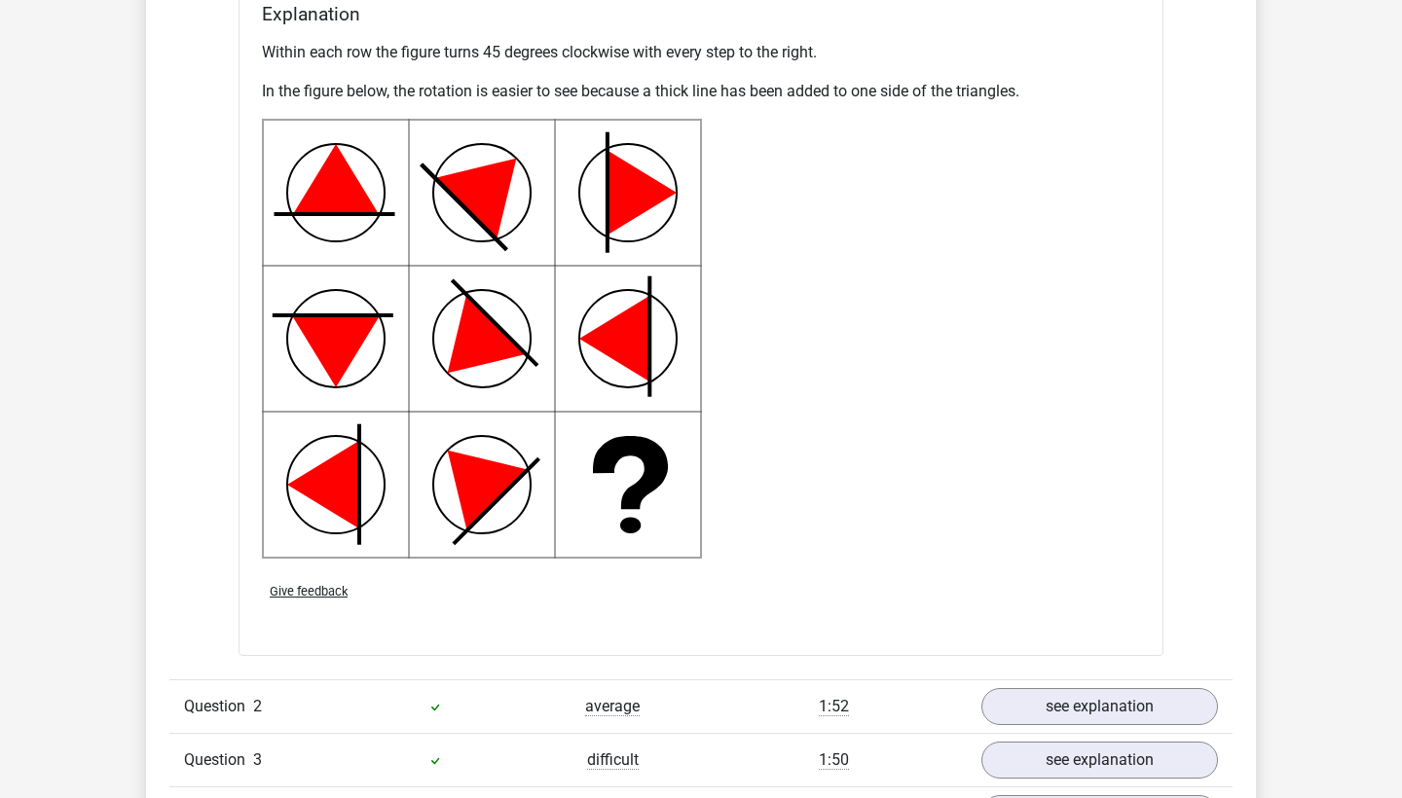
scroll to position [2715, 0]
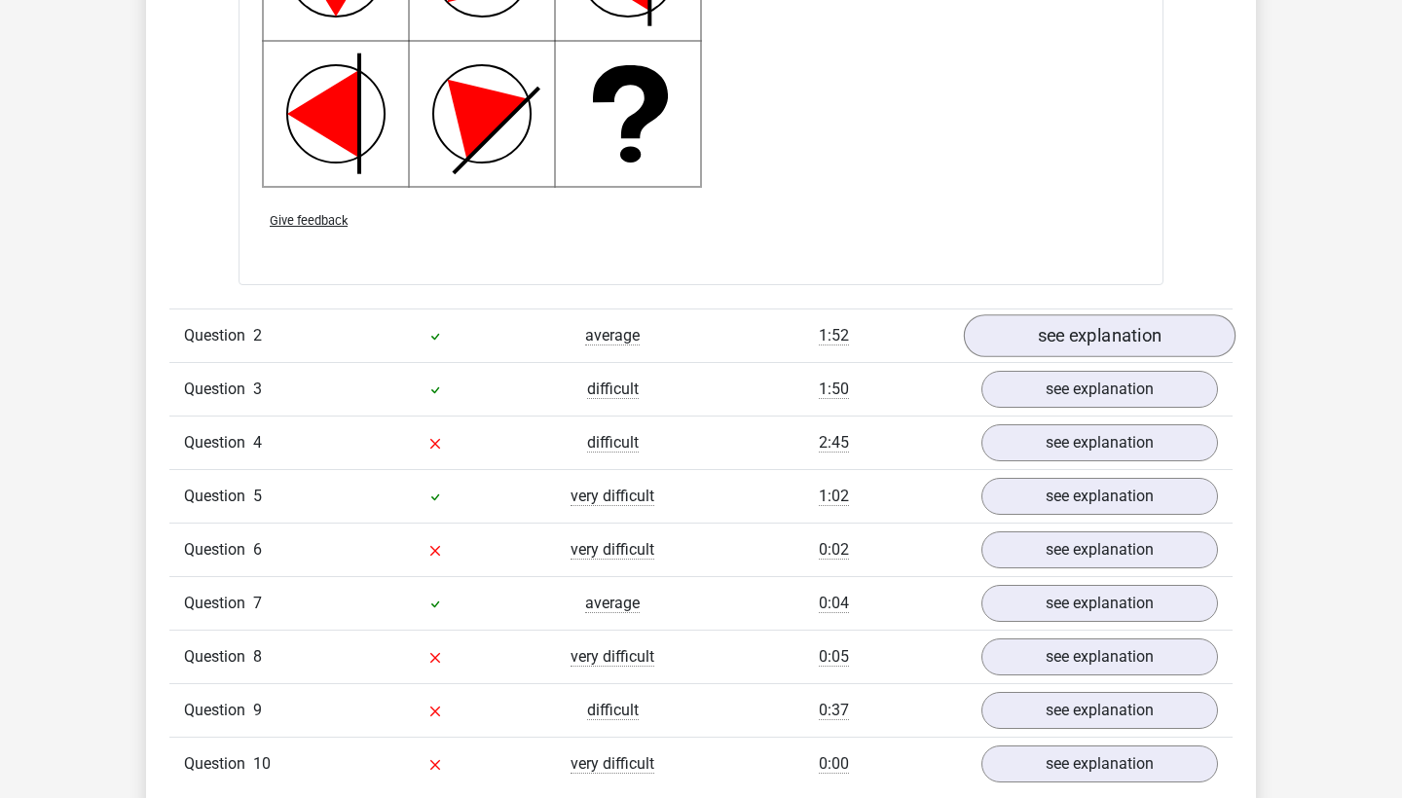
click at [1074, 326] on link "see explanation" at bounding box center [1100, 335] width 272 height 43
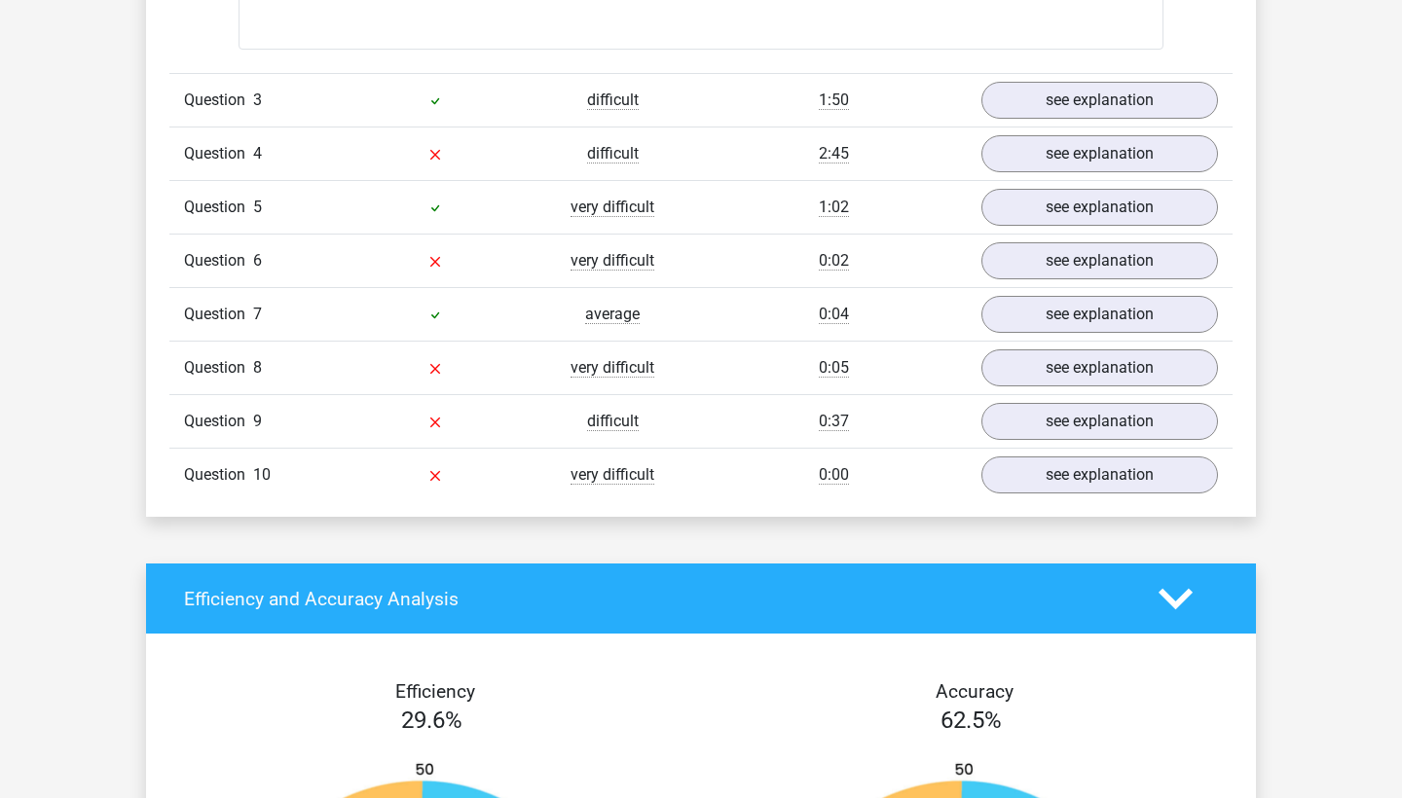
scroll to position [4287, 0]
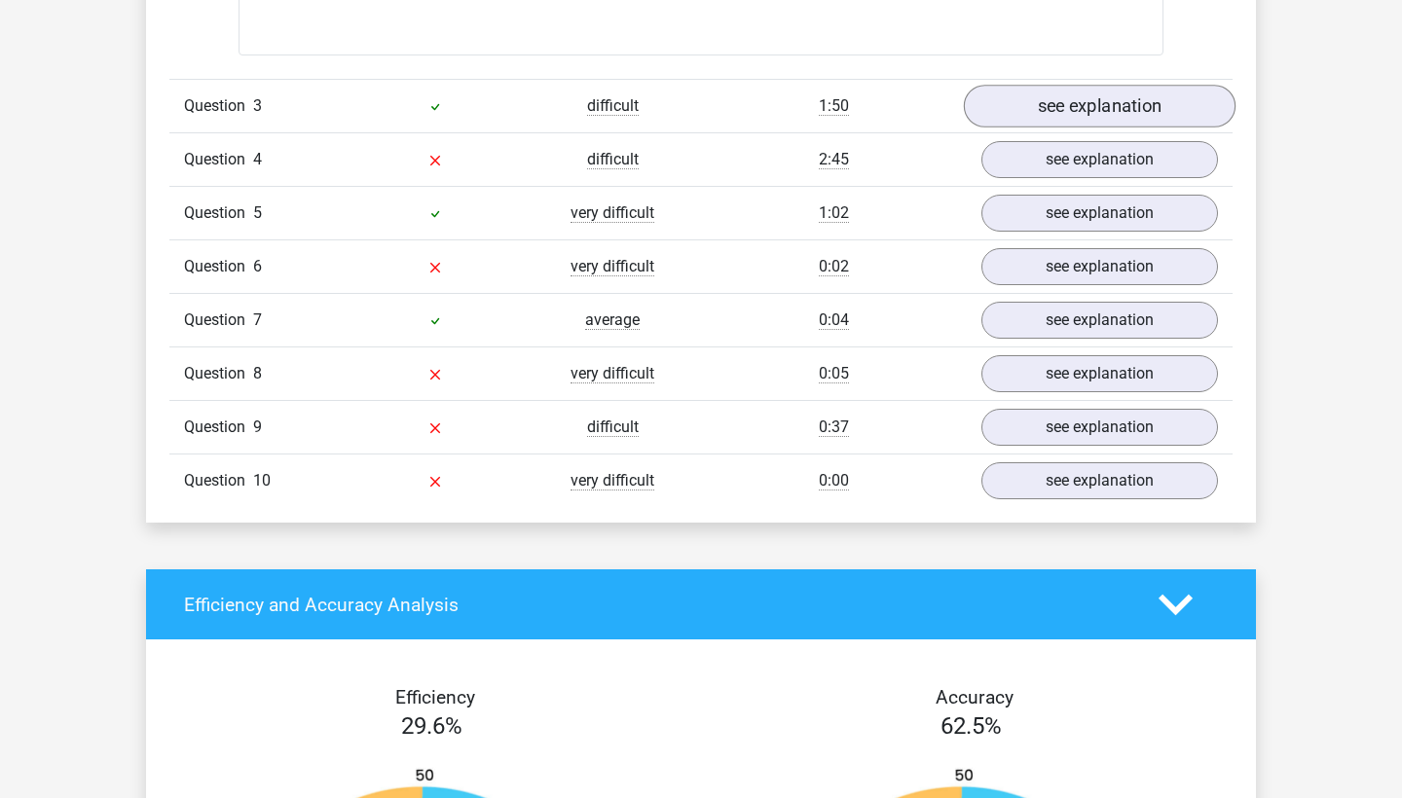
click at [1146, 96] on link "see explanation" at bounding box center [1100, 106] width 272 height 43
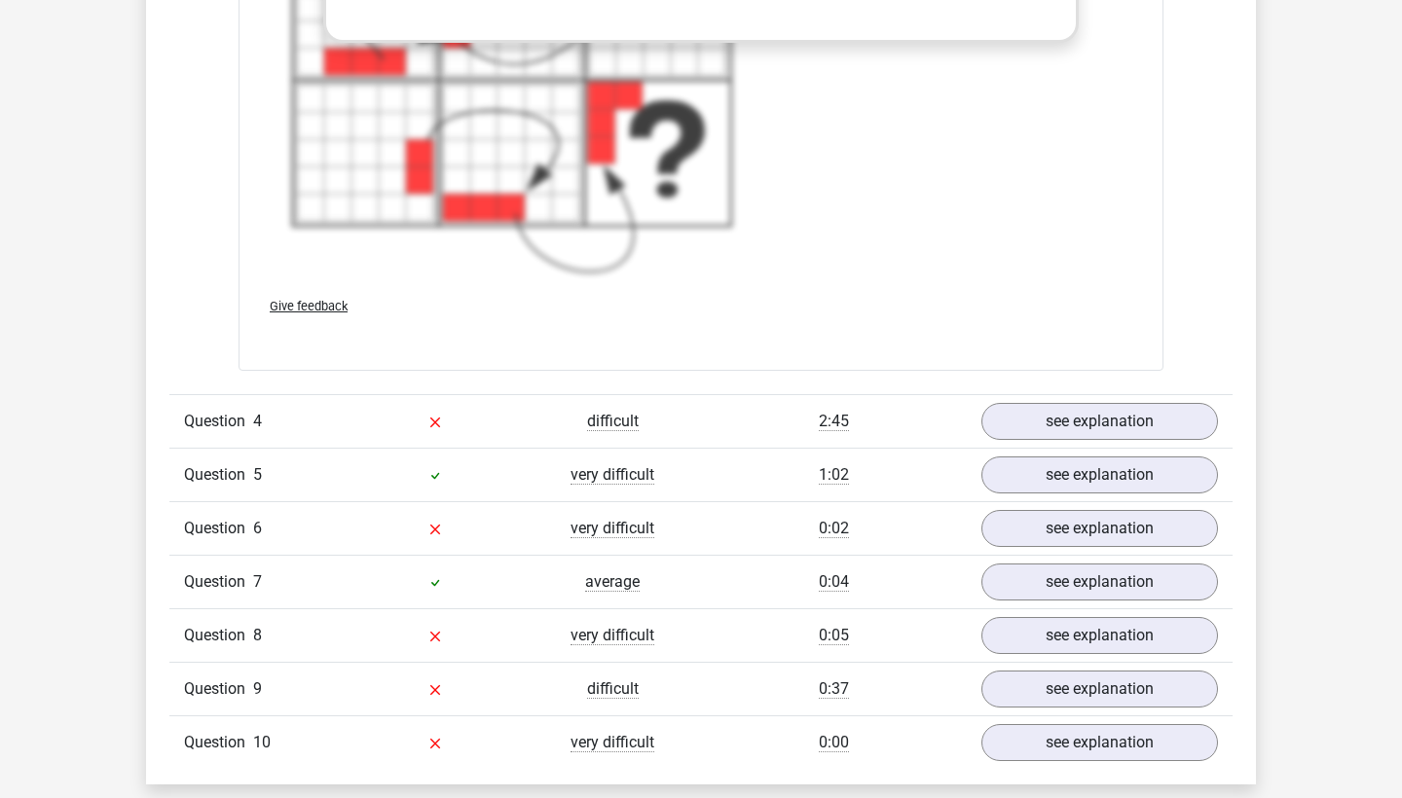
scroll to position [5402, 0]
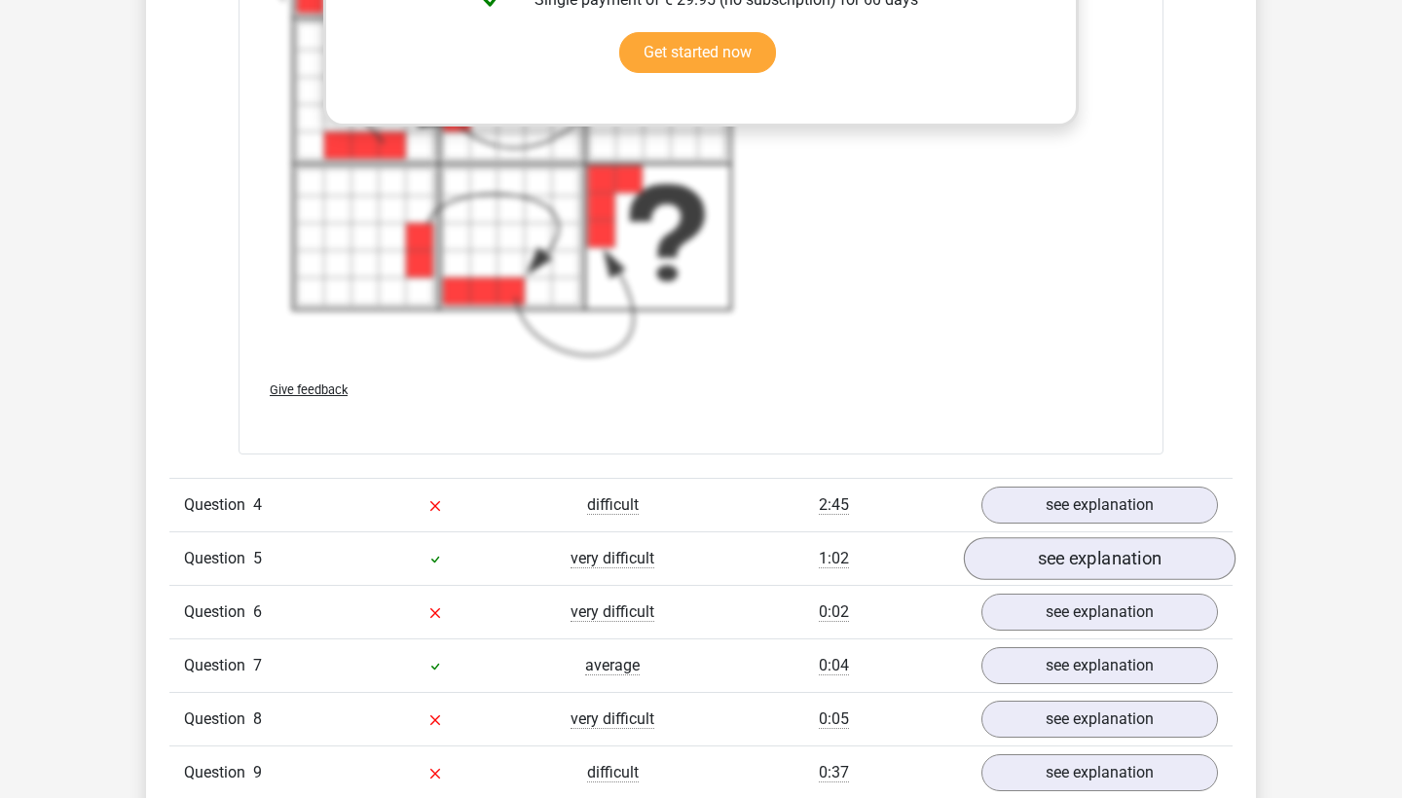
click at [1123, 563] on link "see explanation" at bounding box center [1100, 559] width 272 height 43
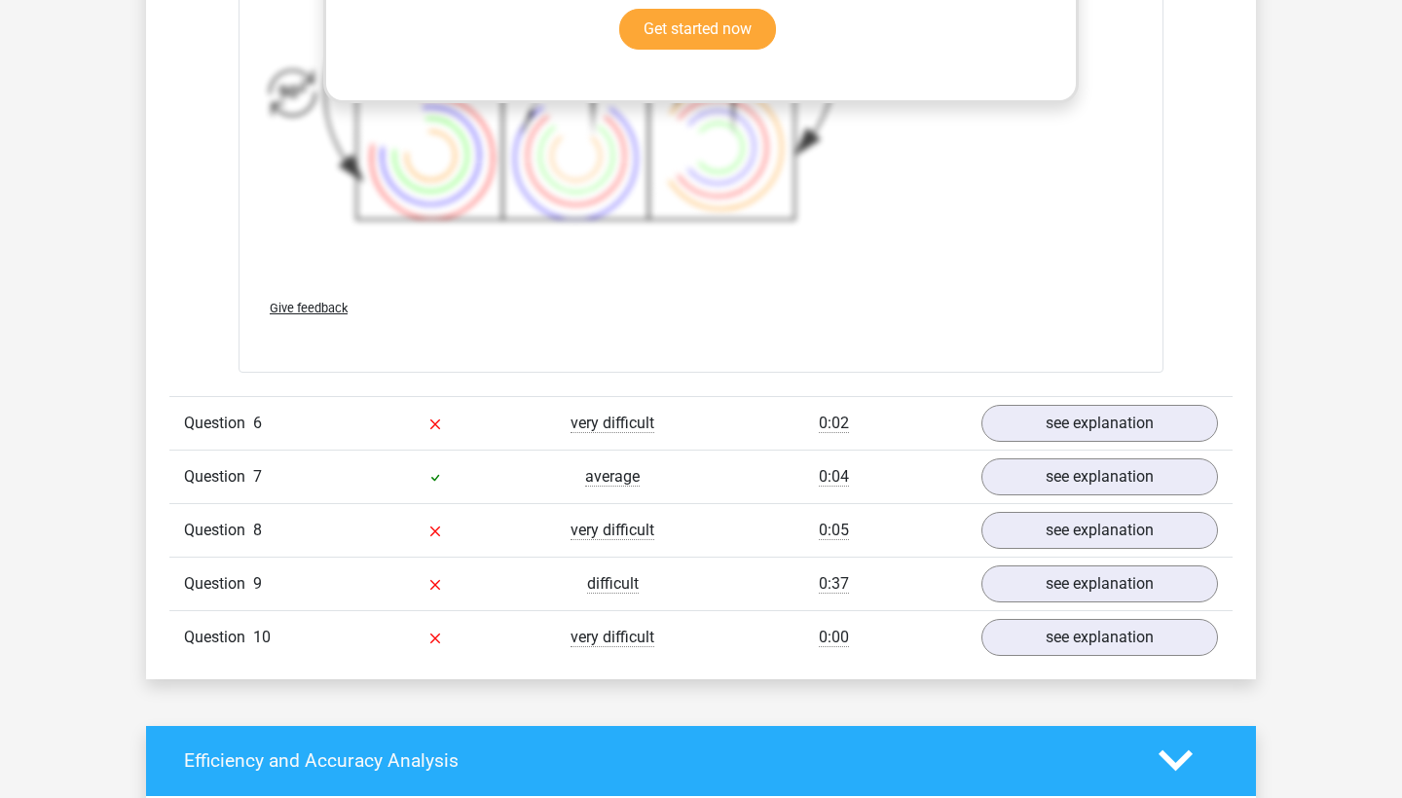
scroll to position [7009, 0]
click at [1149, 489] on link "see explanation" at bounding box center [1100, 477] width 272 height 43
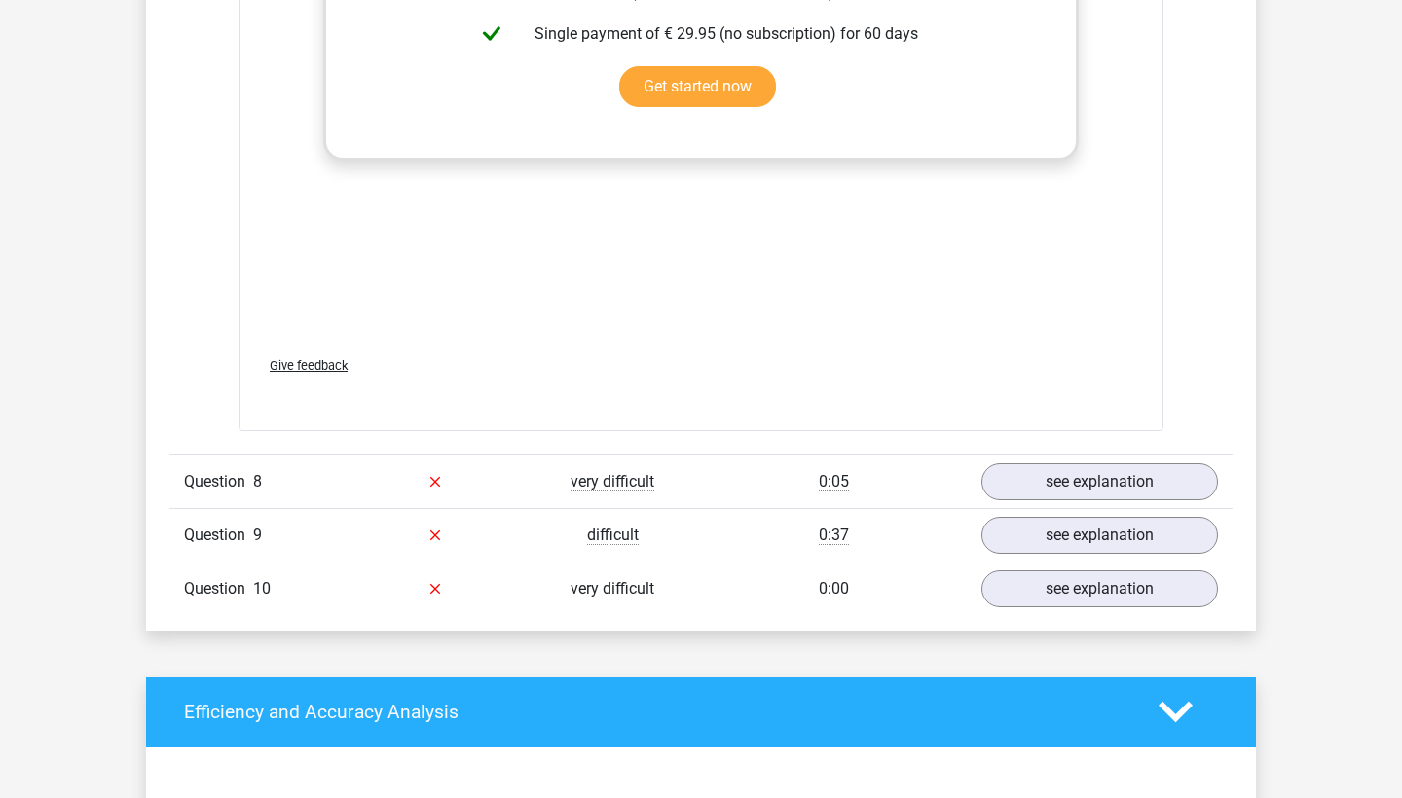
scroll to position [8474, 0]
click at [1115, 575] on link "see explanation" at bounding box center [1100, 589] width 272 height 43
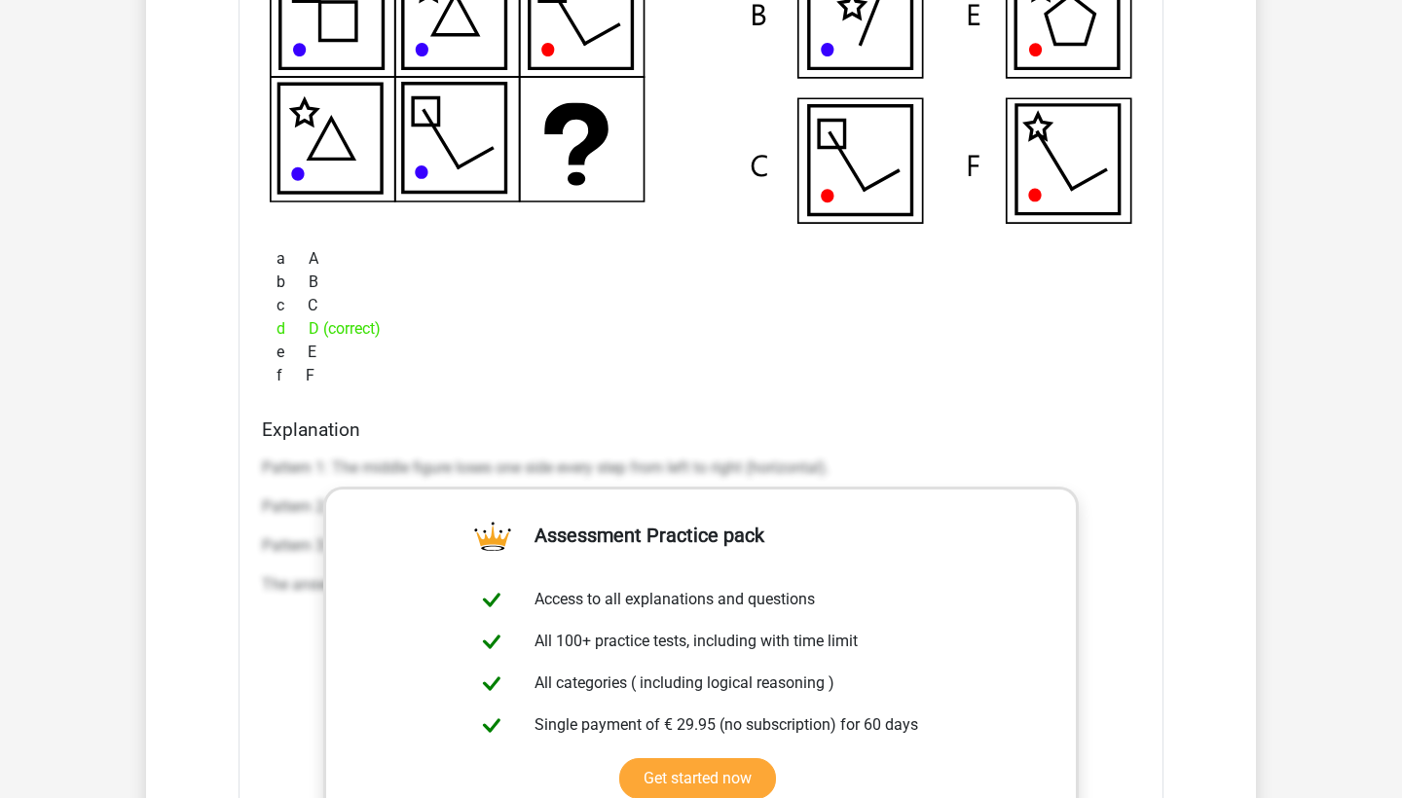
scroll to position [9347, 0]
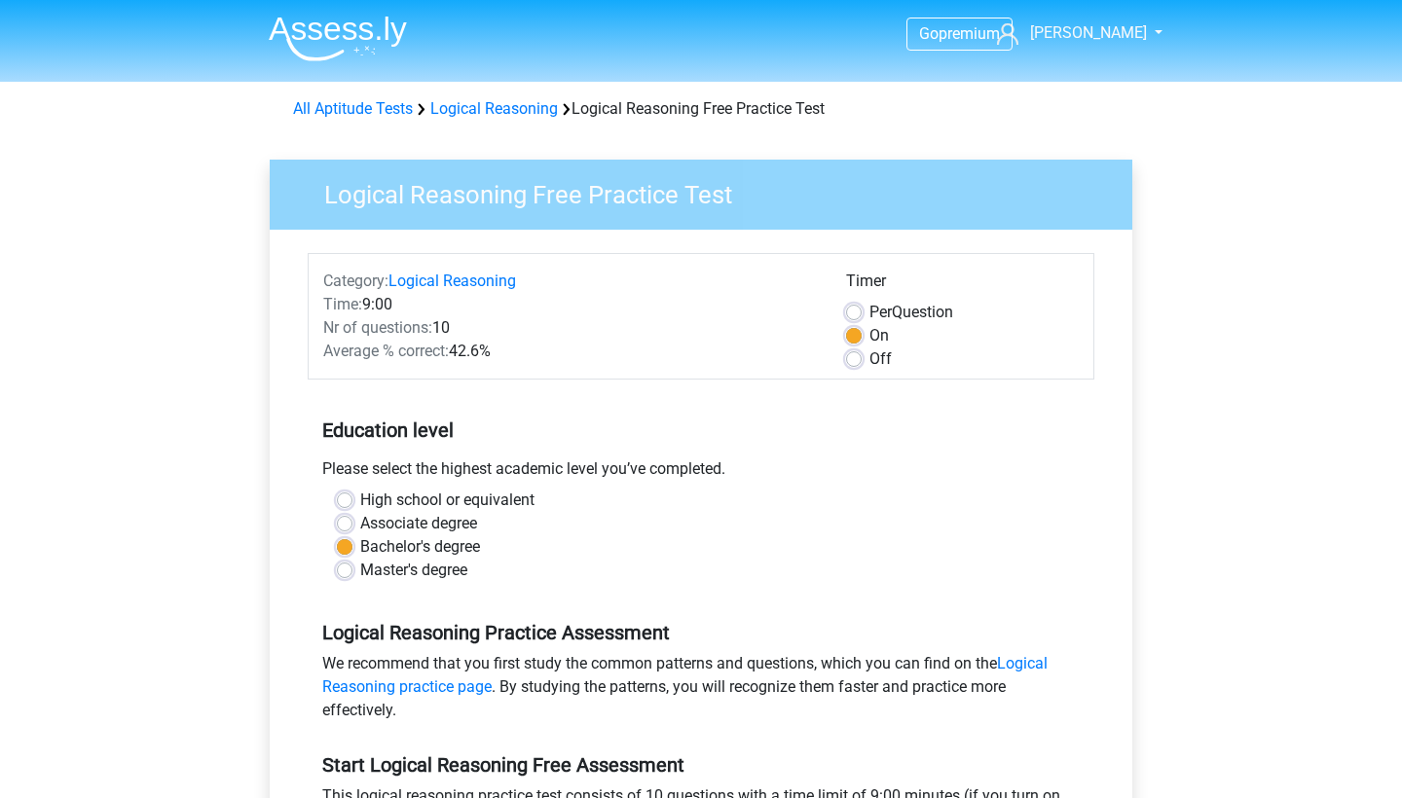
scroll to position [228, 0]
